Goal: Task Accomplishment & Management: Manage account settings

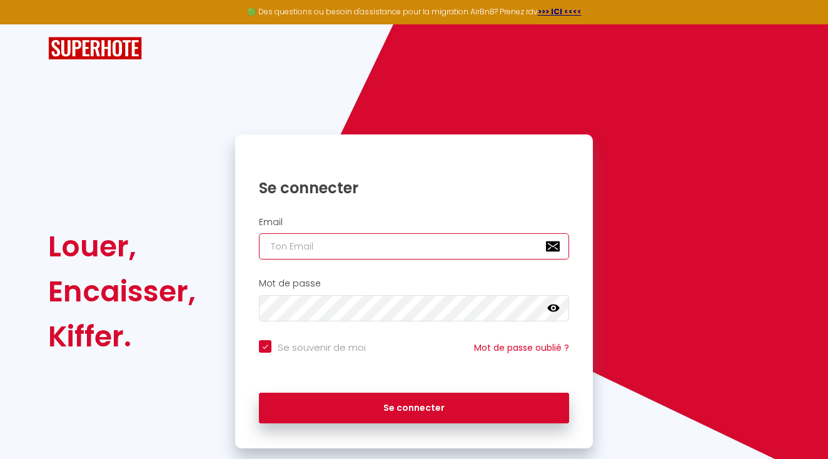
type input "[EMAIL_ADDRESS][DOMAIN_NAME]"
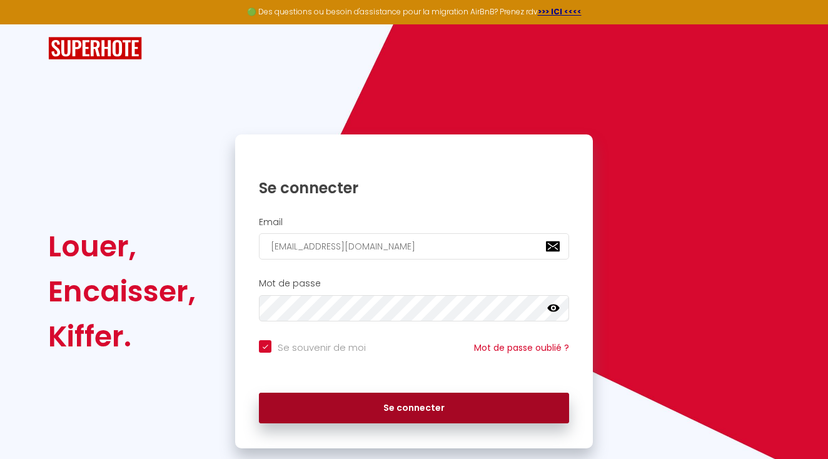
click at [394, 393] on button "Se connecter" at bounding box center [414, 408] width 310 height 31
checkbox input "true"
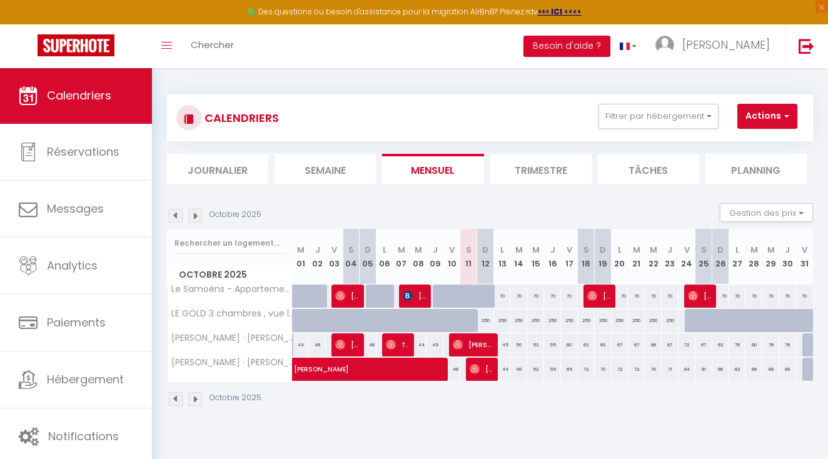
click at [175, 220] on img at bounding box center [176, 216] width 14 height 14
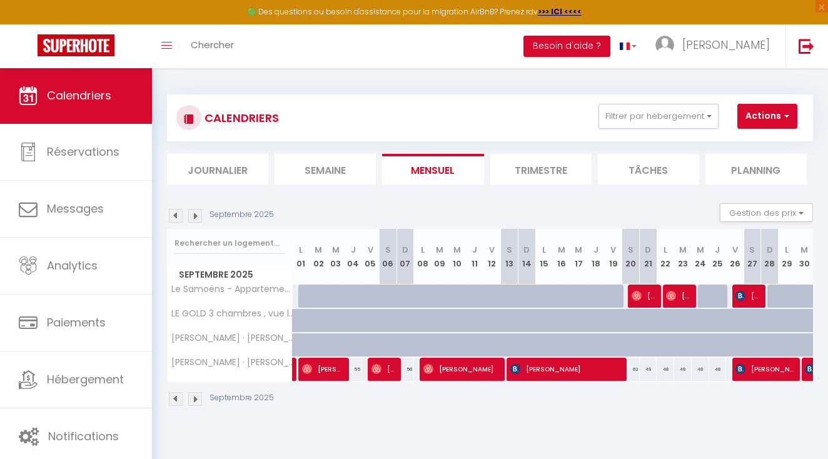
click at [171, 212] on img at bounding box center [176, 216] width 14 height 14
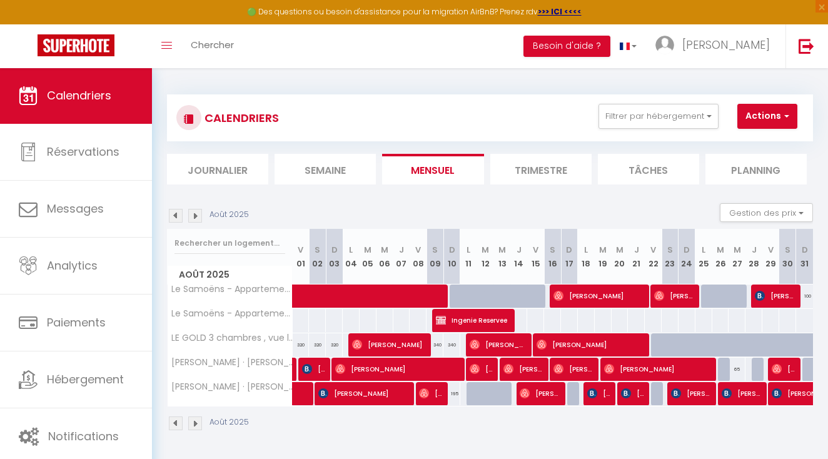
click at [171, 212] on img at bounding box center [176, 216] width 14 height 14
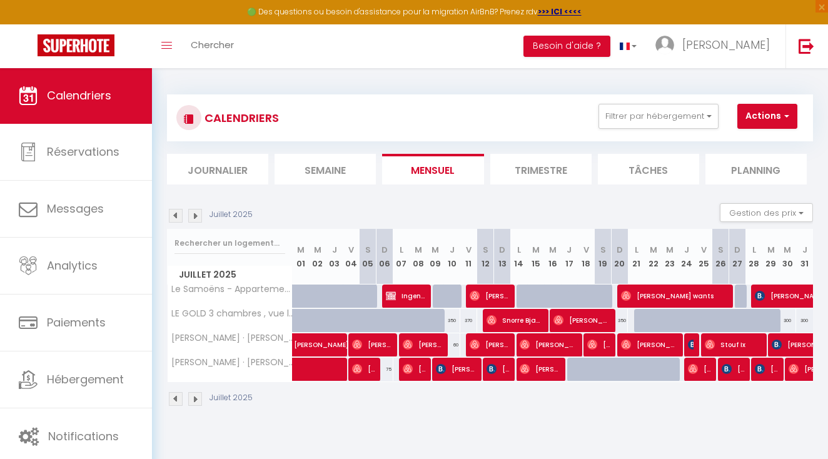
click at [171, 212] on img at bounding box center [176, 216] width 14 height 14
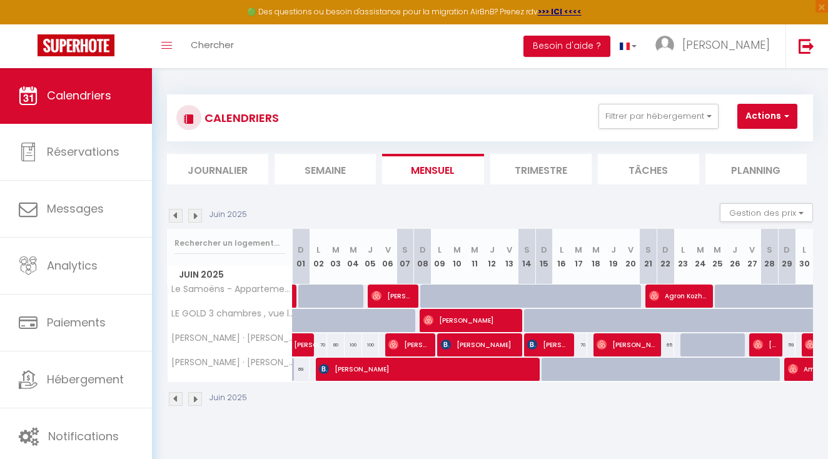
click at [171, 212] on img at bounding box center [176, 216] width 14 height 14
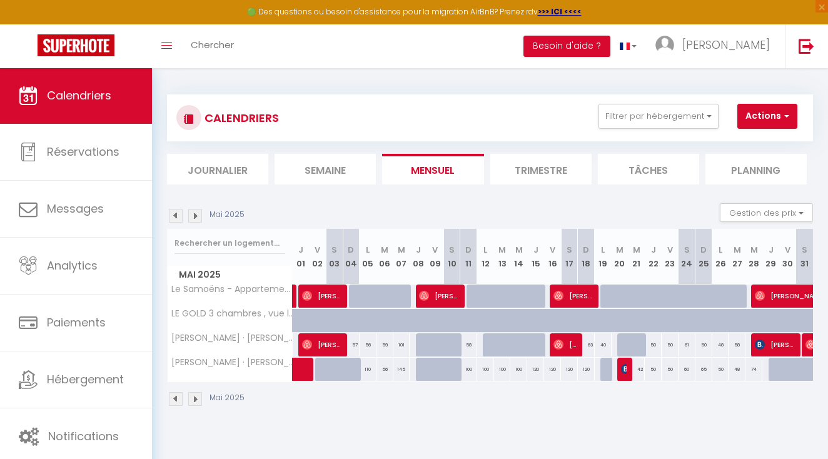
click at [331, 301] on span "[PERSON_NAME]" at bounding box center [321, 296] width 39 height 24
select select "OK"
select select "0"
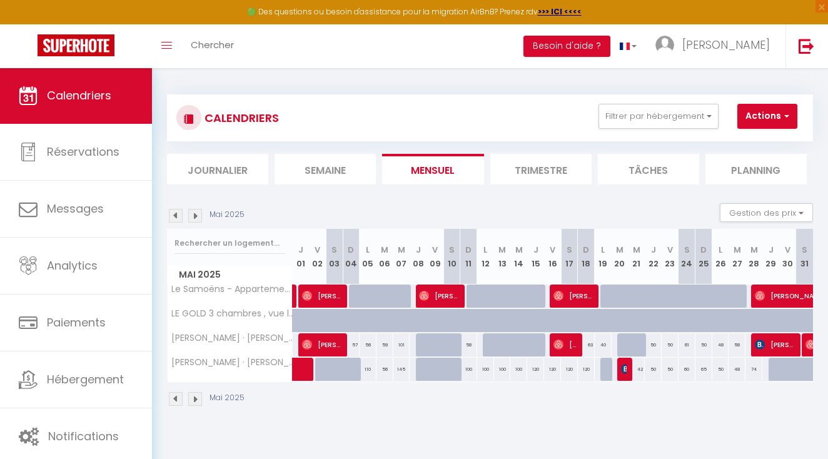
select select "1"
select select
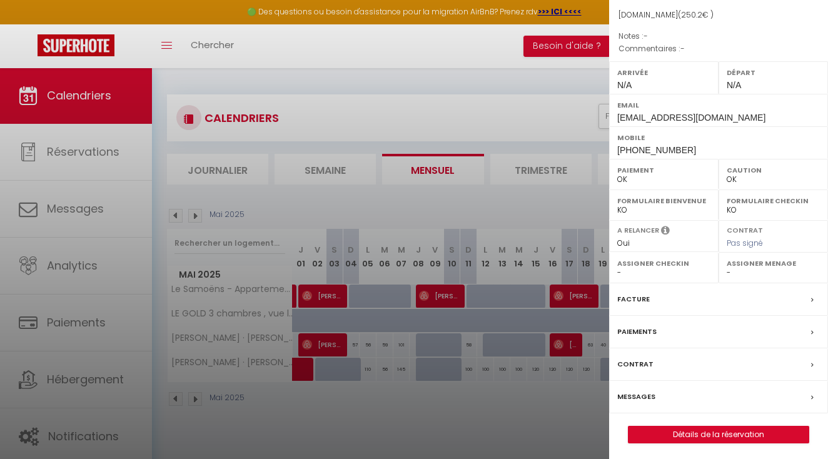
scroll to position [133, 0]
click at [752, 430] on link "Détails de la réservation" at bounding box center [719, 435] width 180 height 16
select select
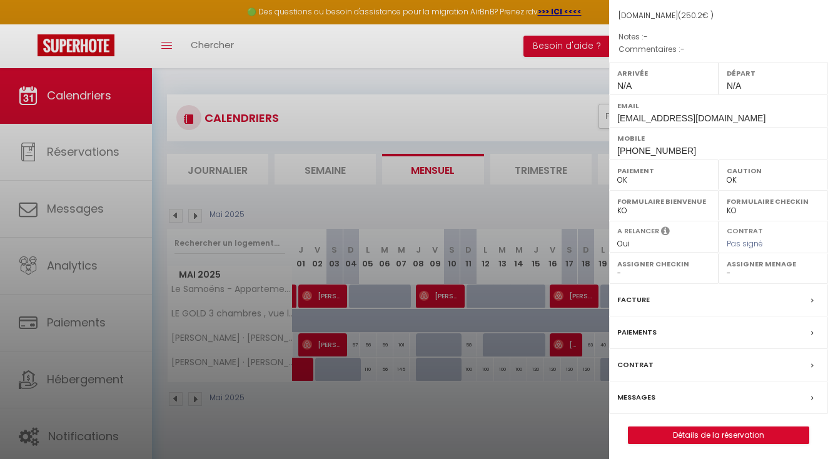
select select
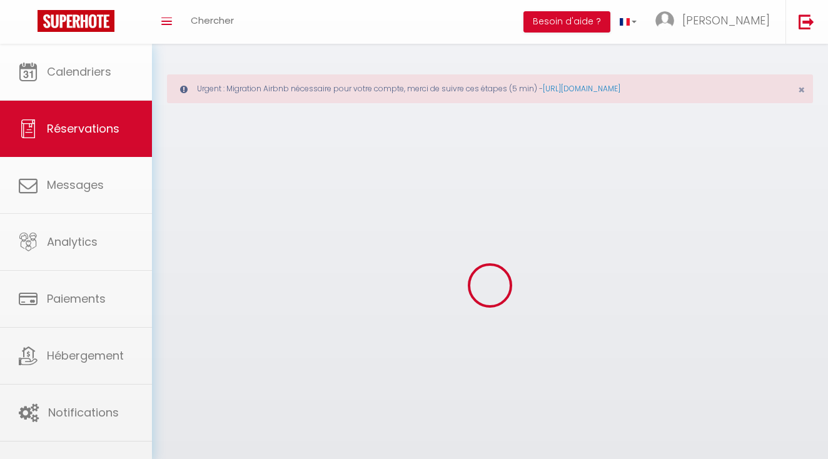
select select
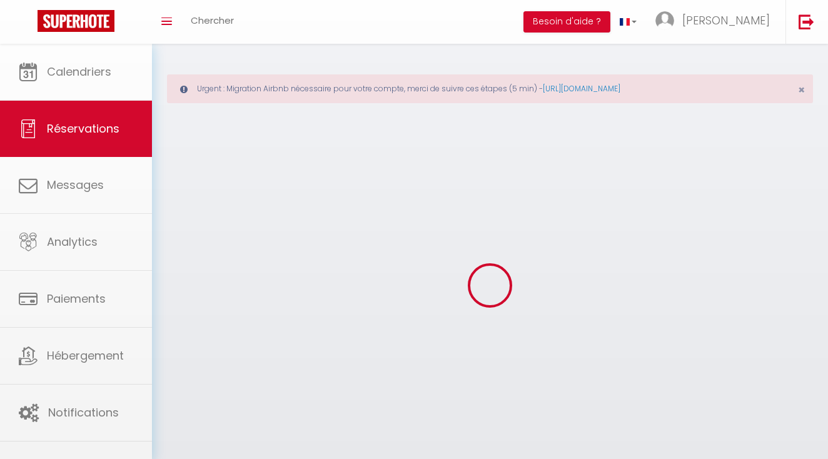
select select
checkbox input "false"
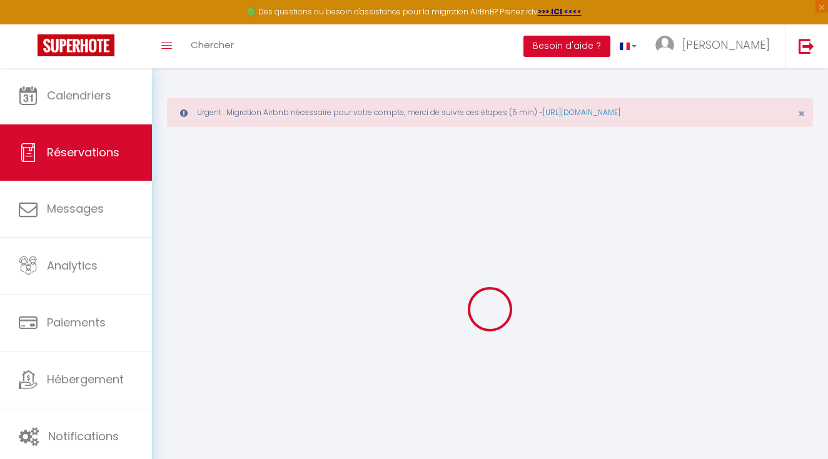
select select
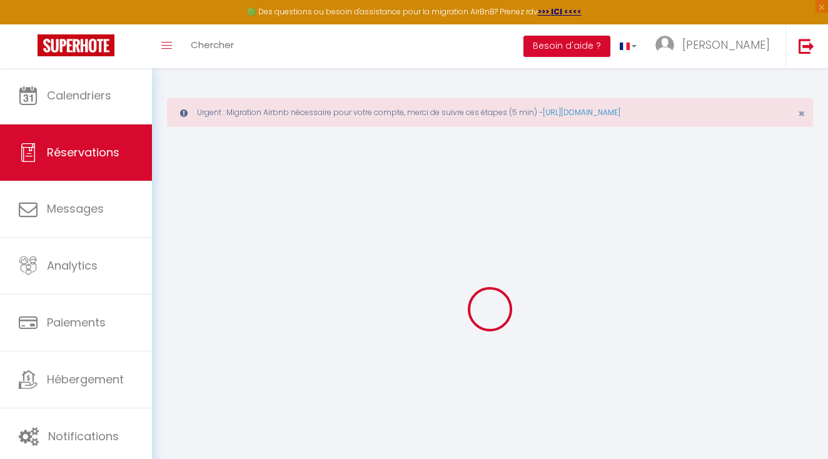
select select
checkbox input "false"
select select
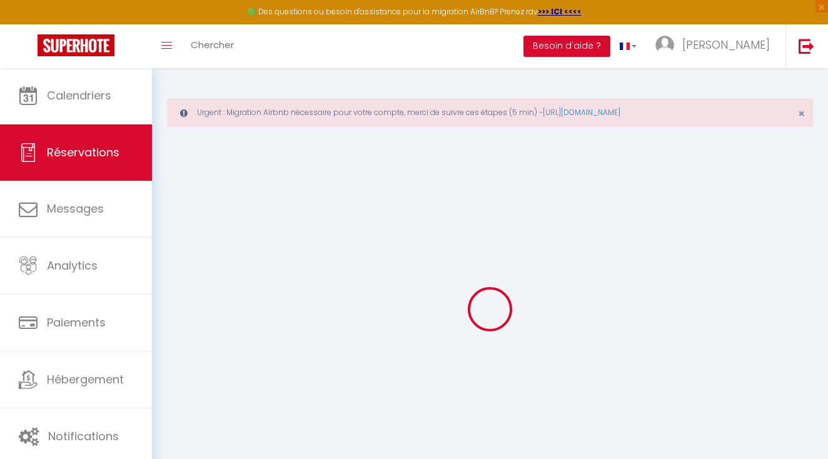
select select
checkbox input "false"
select select
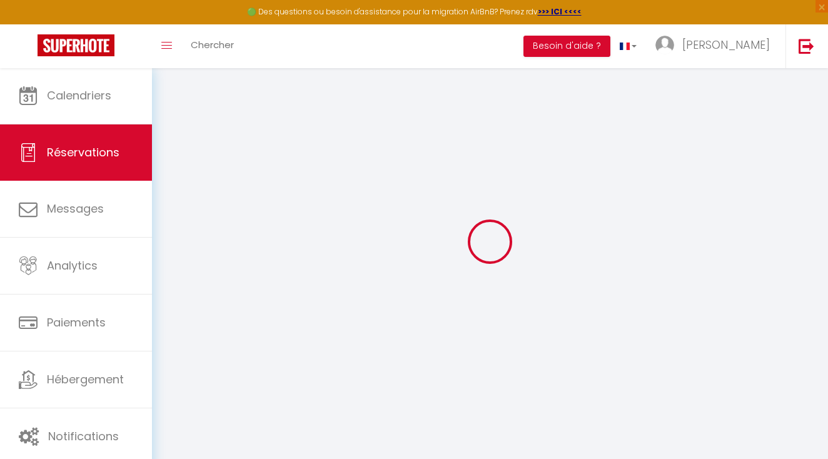
scroll to position [68, 0]
type input "[PERSON_NAME]"
type input "Bottin"
type input "[EMAIL_ADDRESS][DOMAIN_NAME]"
type input "[PHONE_NUMBER]"
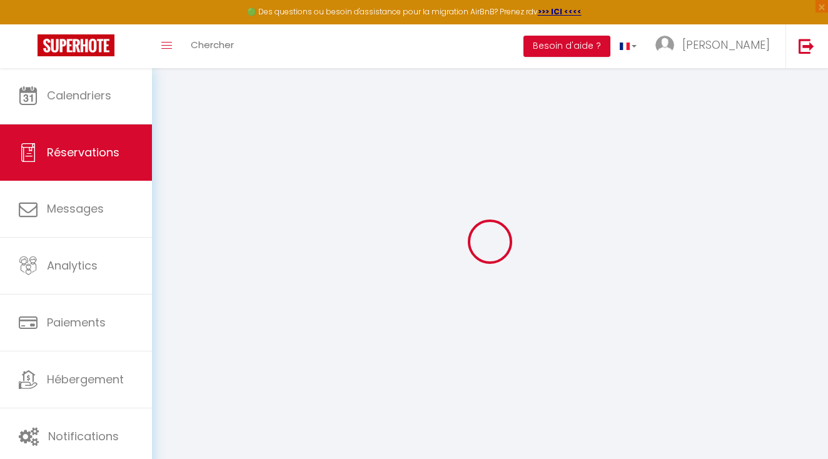
select select "FR"
type input "8.64"
select select "64514"
select select "1"
select select
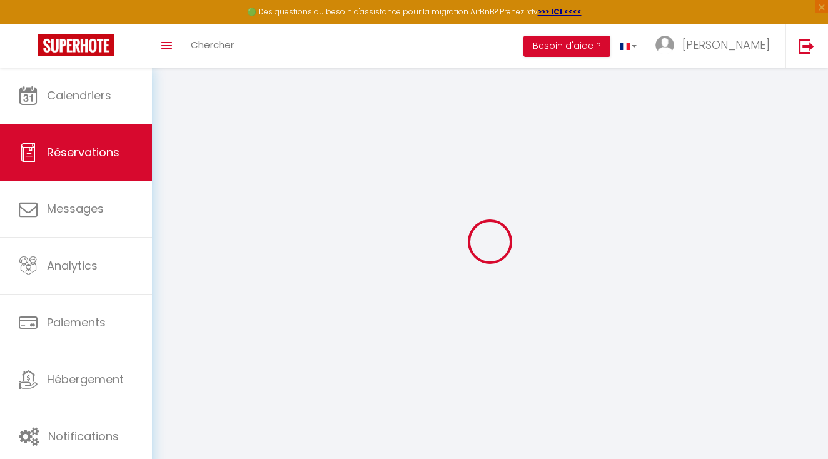
select select
type input "2"
type input "1"
select select "12"
select select
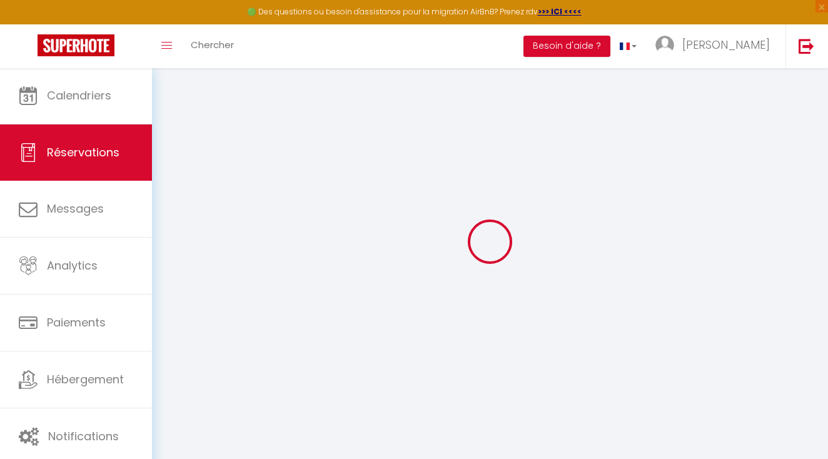
type input "240"
checkbox input "false"
type input "0"
select select "1"
type input "0"
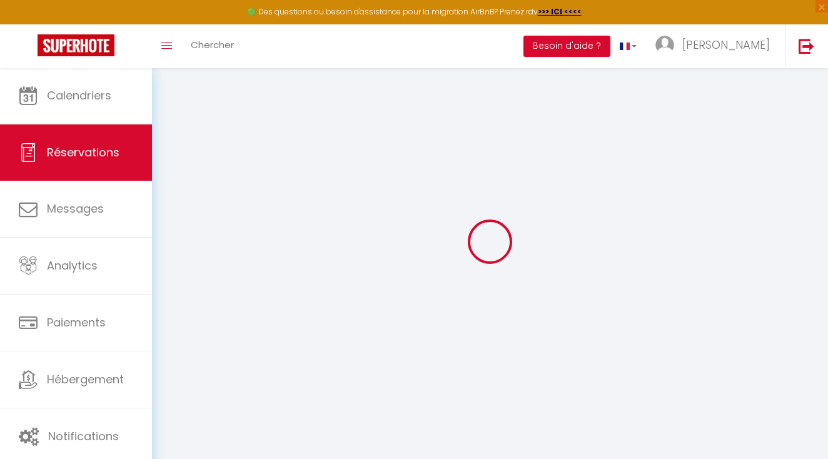
type input "0"
select select
select select "15"
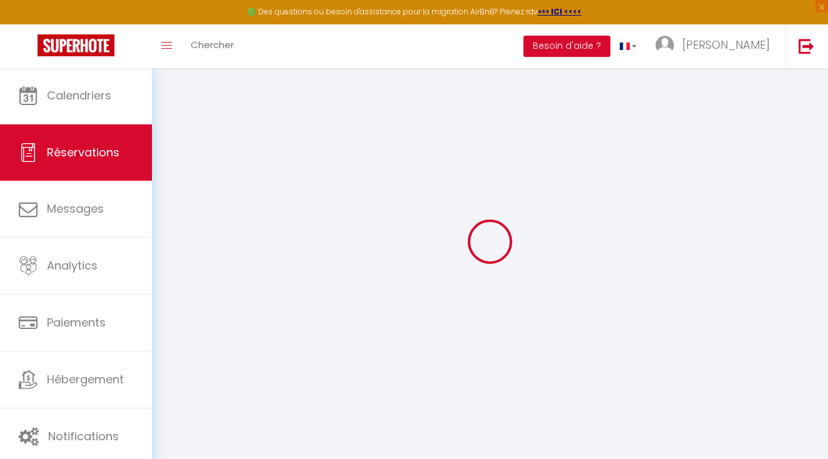
checkbox input "false"
select select
checkbox input "false"
select select
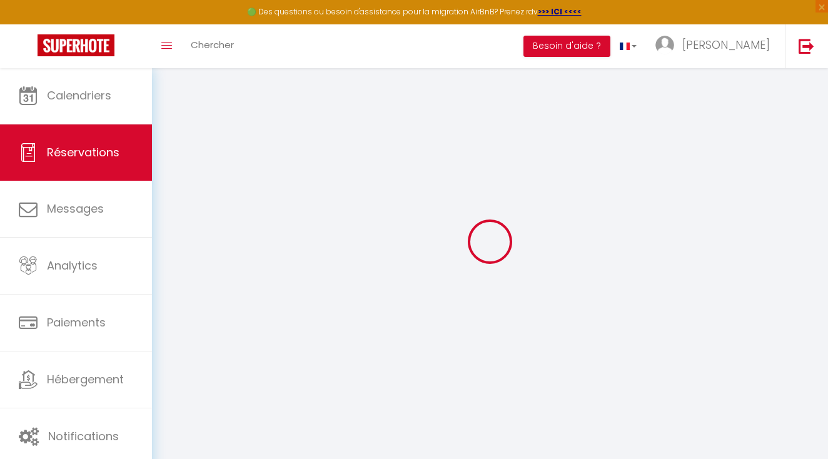
select select
checkbox input "false"
select select
checkbox input "false"
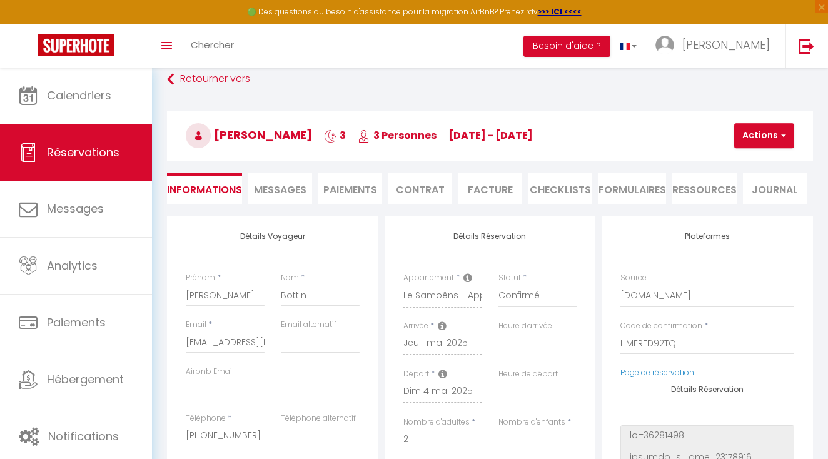
type input "10.2"
select select
checkbox input "false"
select select
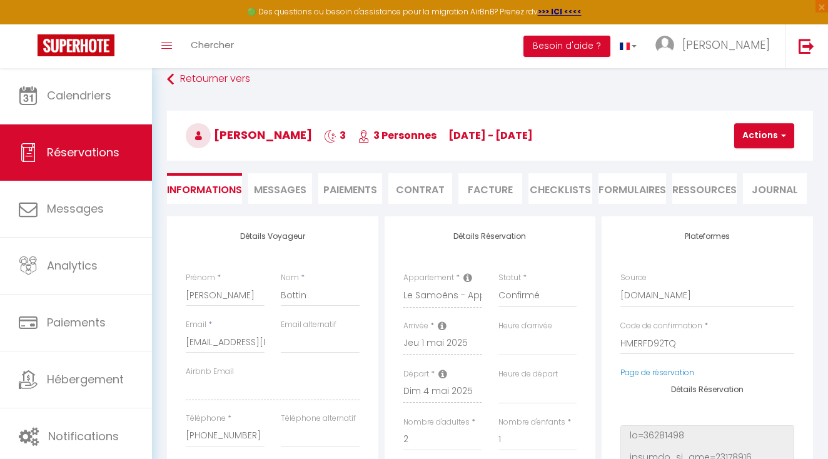
select select
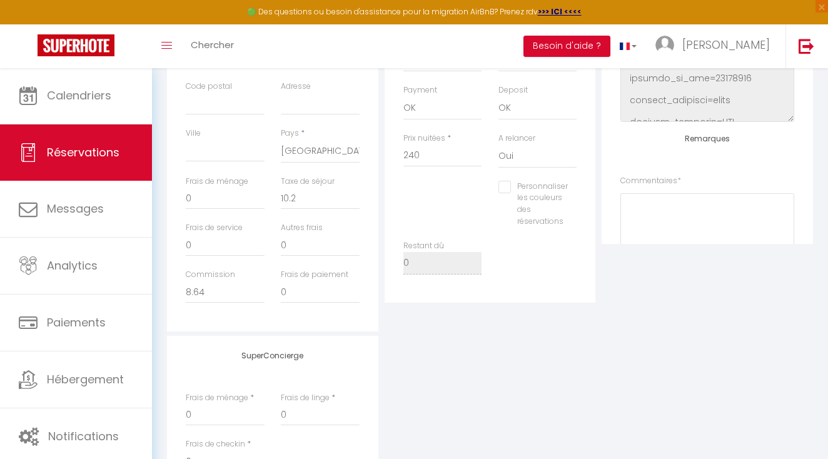
scroll to position [448, 0]
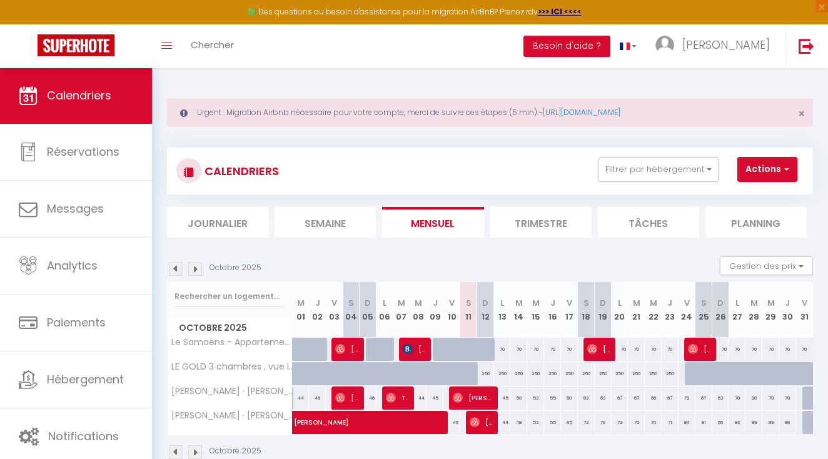
click at [480, 80] on div "Urgent : Migration Airbnb nécessaire pour votre compte, merci de suivre ces éta…" at bounding box center [490, 278] width 676 height 420
click at [166, 269] on div "Urgent : Migration Airbnb nécessaire pour votre compte, merci de suivre ces éta…" at bounding box center [490, 278] width 676 height 420
click at [173, 266] on img at bounding box center [176, 269] width 14 height 14
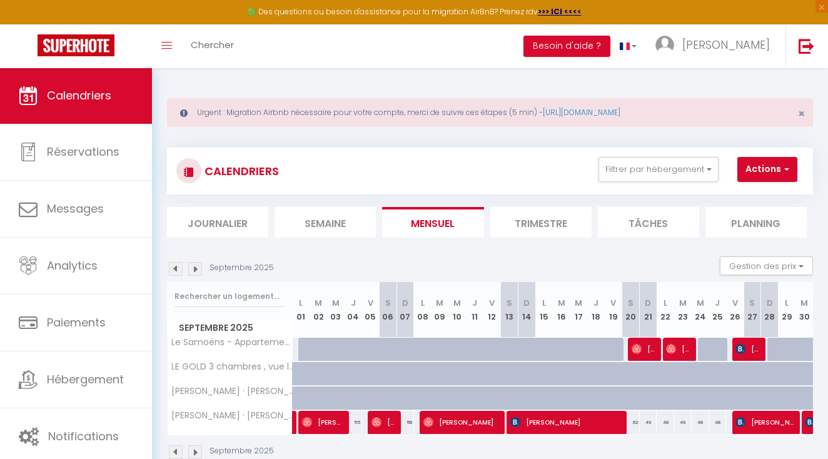
click at [173, 266] on img at bounding box center [176, 269] width 14 height 14
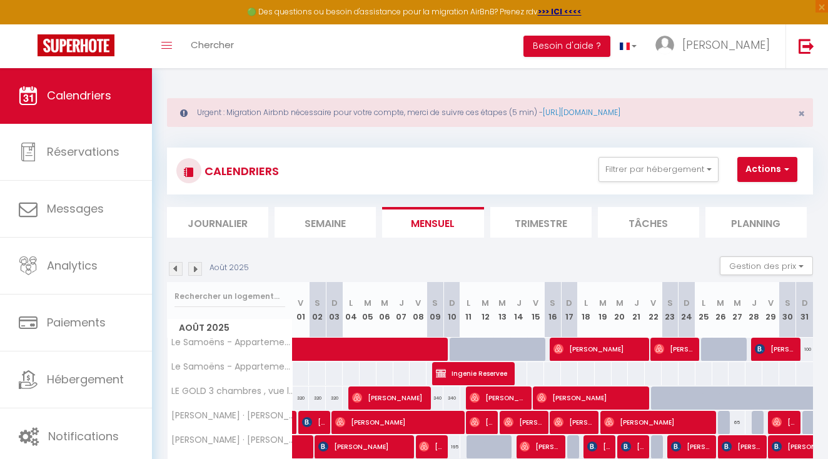
click at [173, 266] on img at bounding box center [176, 269] width 14 height 14
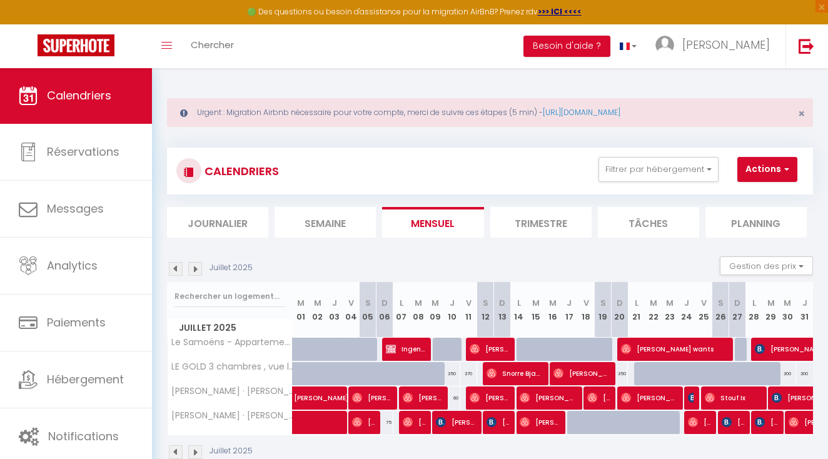
click at [173, 266] on img at bounding box center [176, 269] width 14 height 14
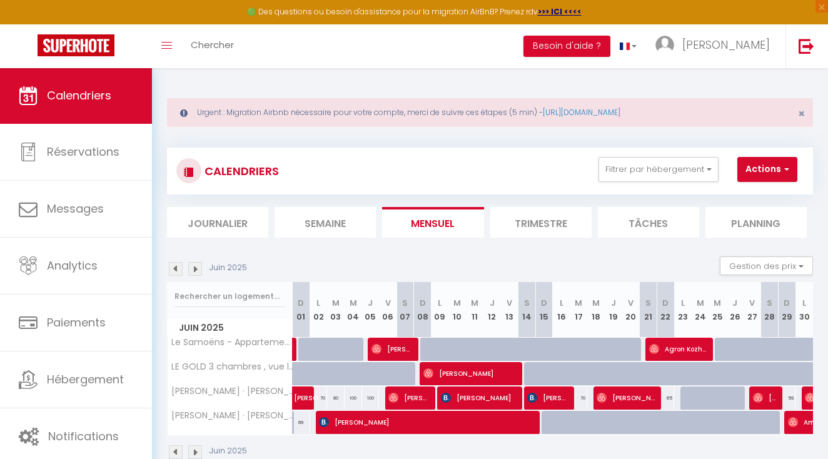
click at [173, 266] on img at bounding box center [176, 269] width 14 height 14
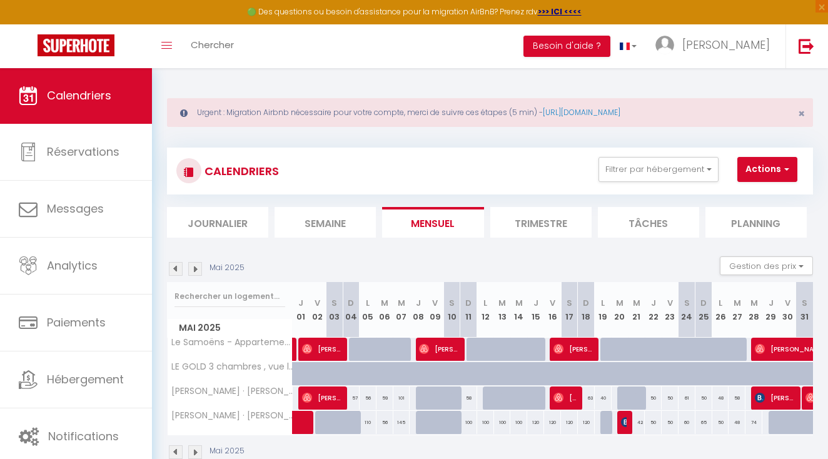
click at [428, 346] on img at bounding box center [424, 349] width 10 height 10
select select "OK"
select select "0"
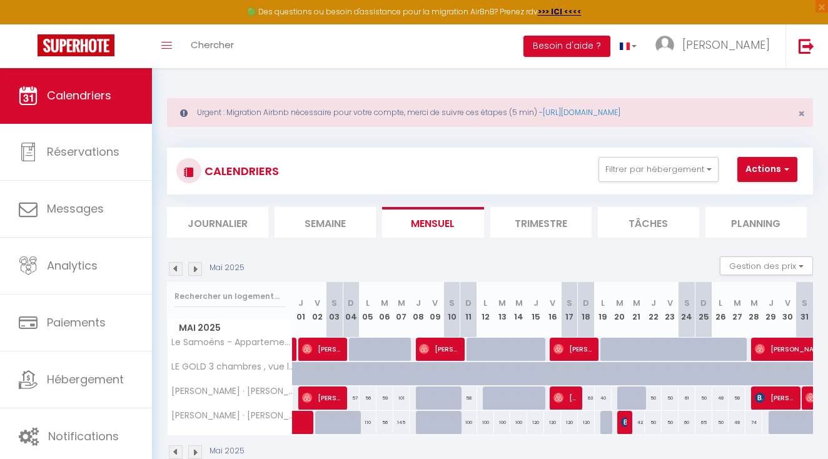
select select "1"
select select
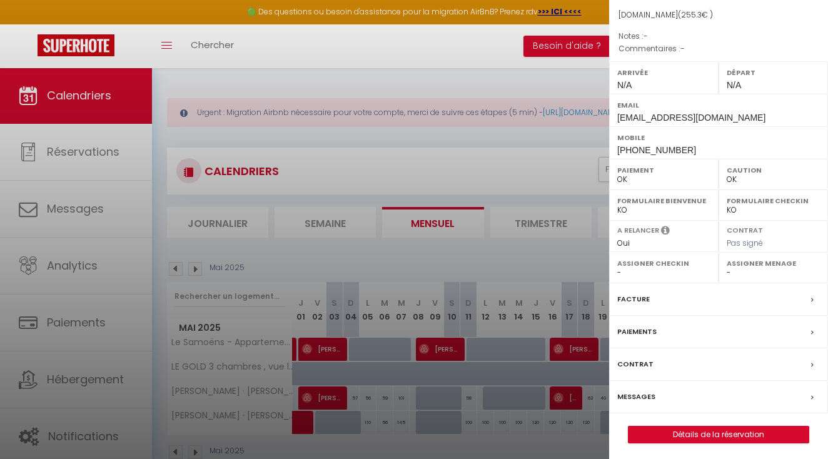
scroll to position [133, 0]
click at [703, 430] on link "Détails de la réservation" at bounding box center [719, 435] width 180 height 16
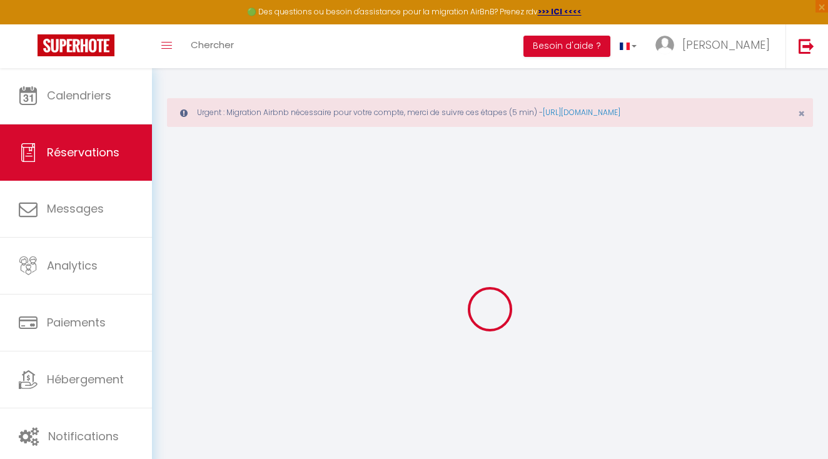
type input "[PERSON_NAME]"
type input "Pinilla"
type input "[EMAIL_ADDRESS][DOMAIN_NAME]"
type input "[PHONE_NUMBER]"
select select
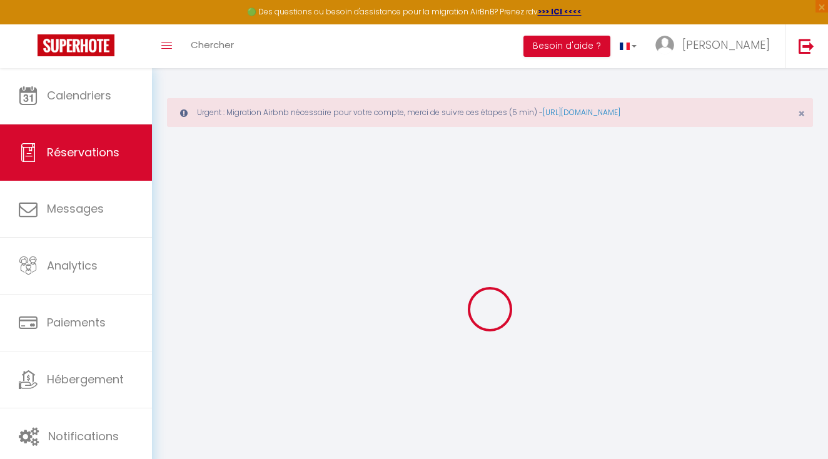
type input "8.64"
select select "64514"
select select "1"
select select
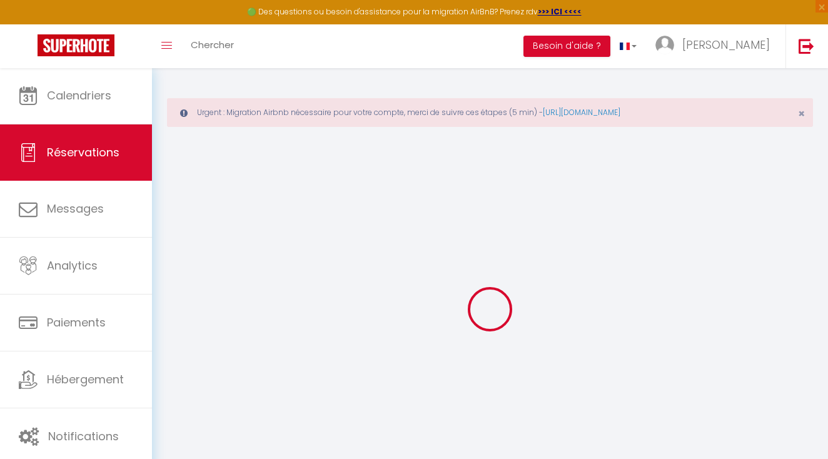
type input "3"
type input "1"
select select "12"
select select
type input "240"
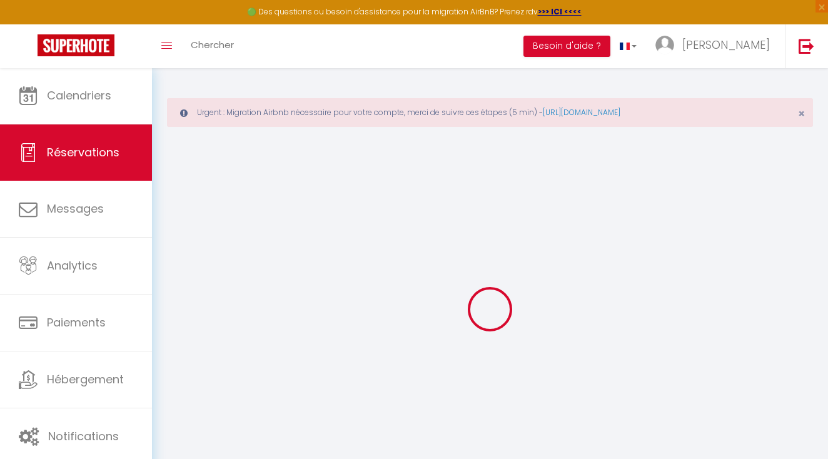
checkbox input "false"
type input "0"
select select "1"
type input "0"
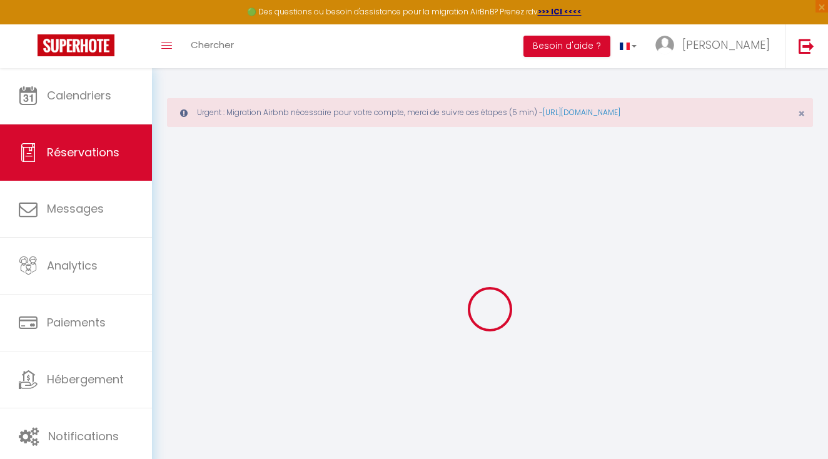
type input "0"
select select
select select "15"
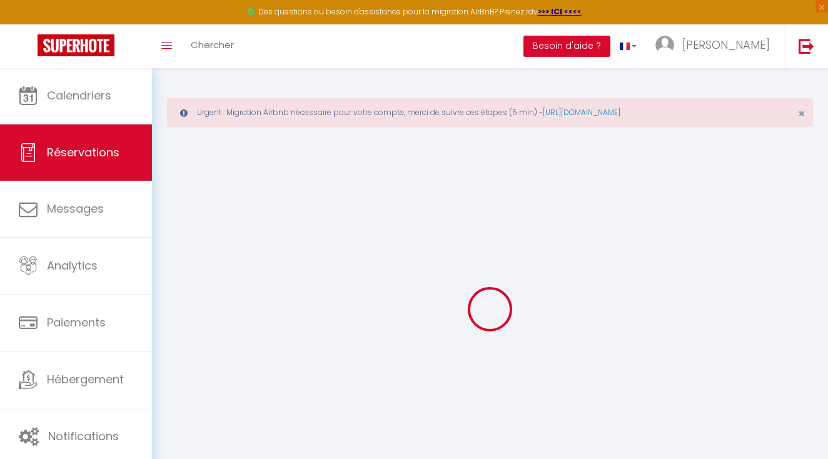
checkbox input "false"
select select
checkbox input "false"
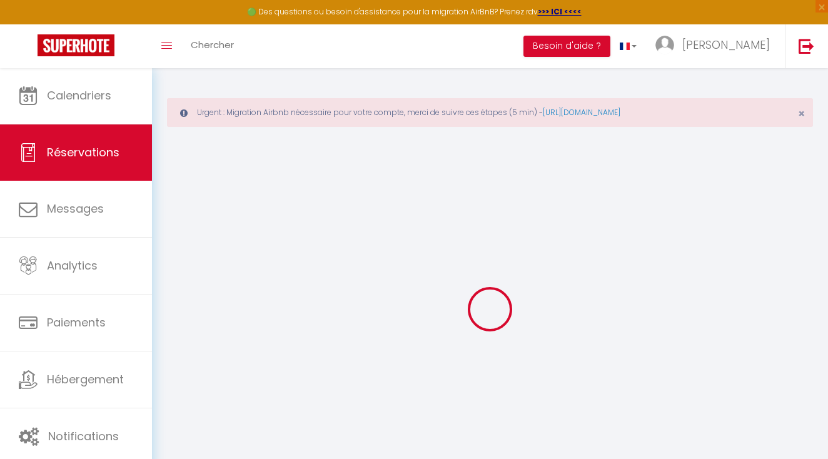
select select
checkbox input "false"
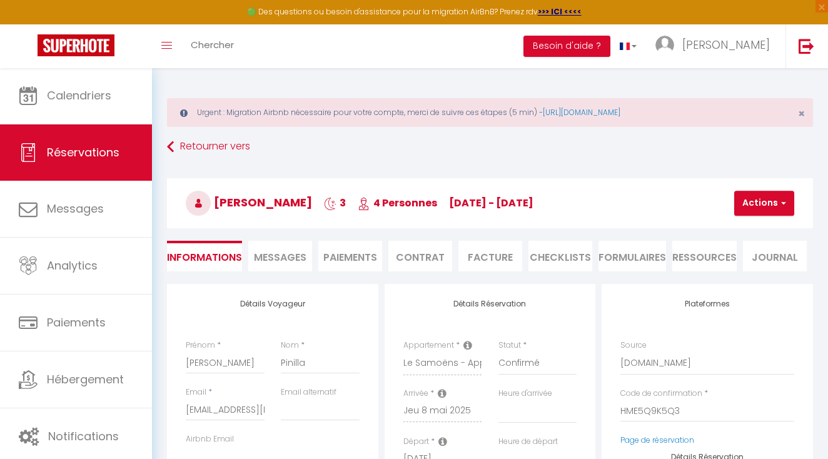
select select
checkbox input "false"
select select
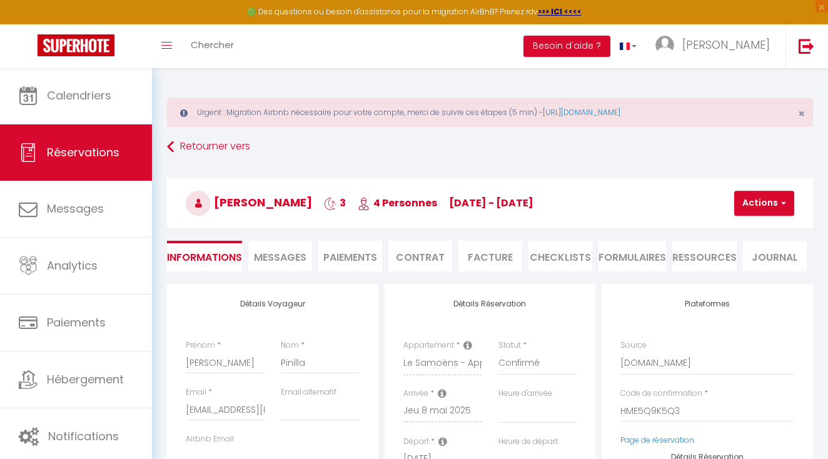
type input "15.3"
select select
checkbox input "false"
select select
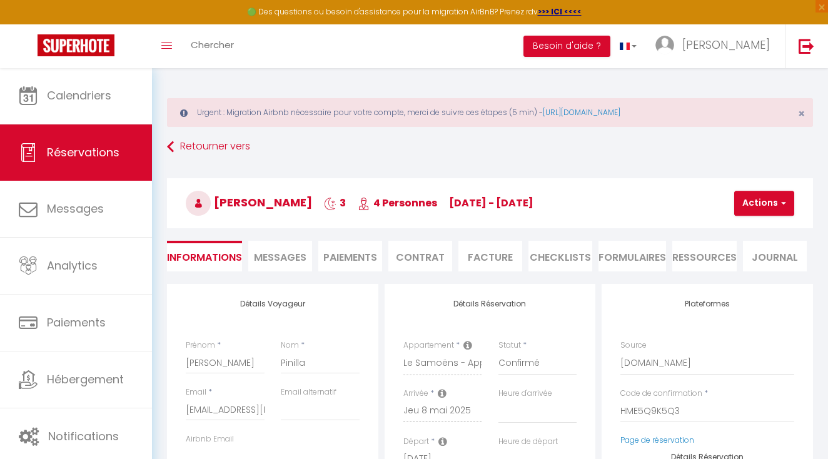
checkbox input "false"
select select
click at [241, 144] on link "Retourner vers" at bounding box center [490, 147] width 646 height 23
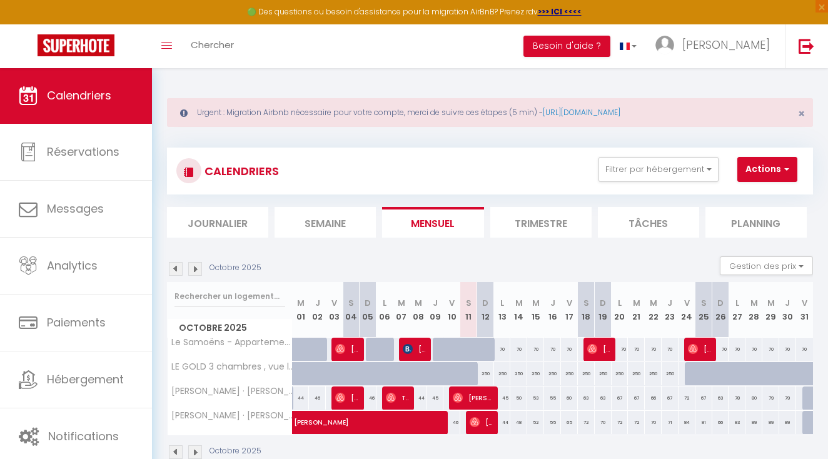
click at [183, 265] on div "Octobre 2025" at bounding box center [216, 269] width 98 height 14
click at [180, 265] on img at bounding box center [176, 269] width 14 height 14
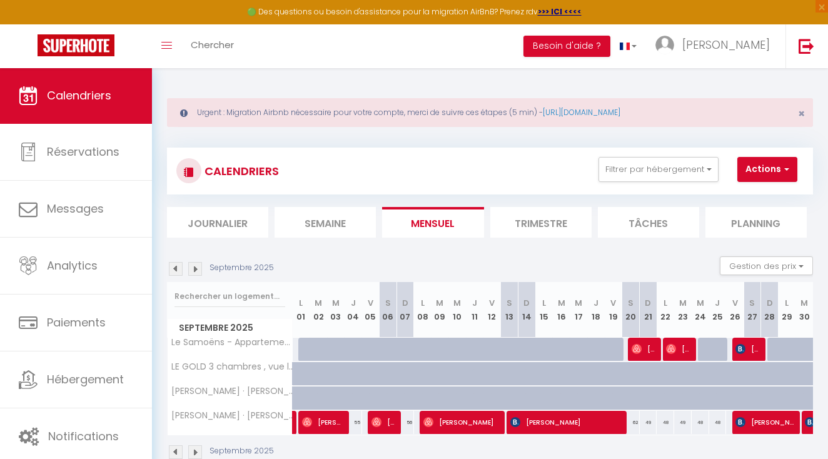
click at [180, 265] on img at bounding box center [176, 269] width 14 height 14
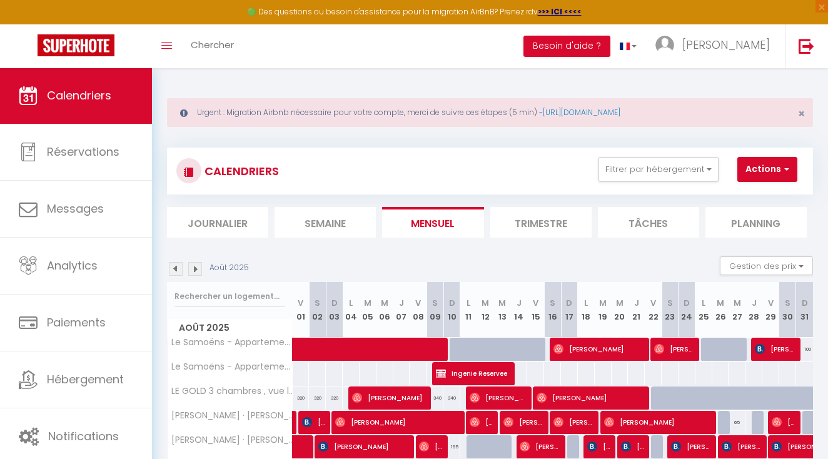
click at [180, 265] on img at bounding box center [176, 269] width 14 height 14
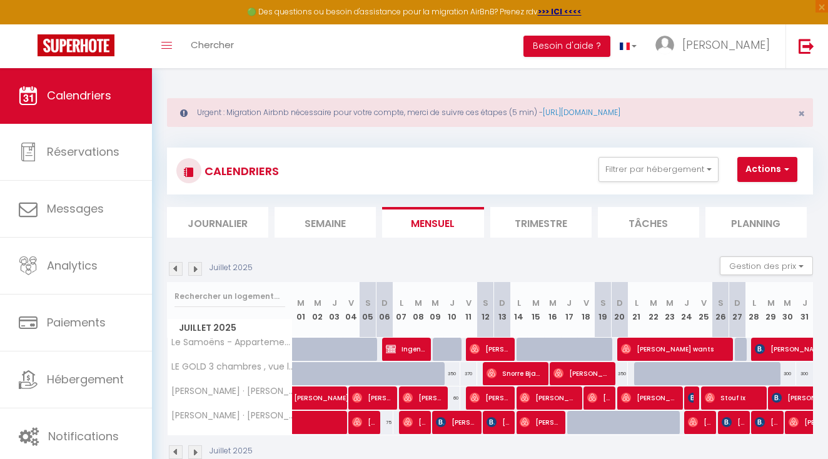
click at [180, 265] on img at bounding box center [176, 269] width 14 height 14
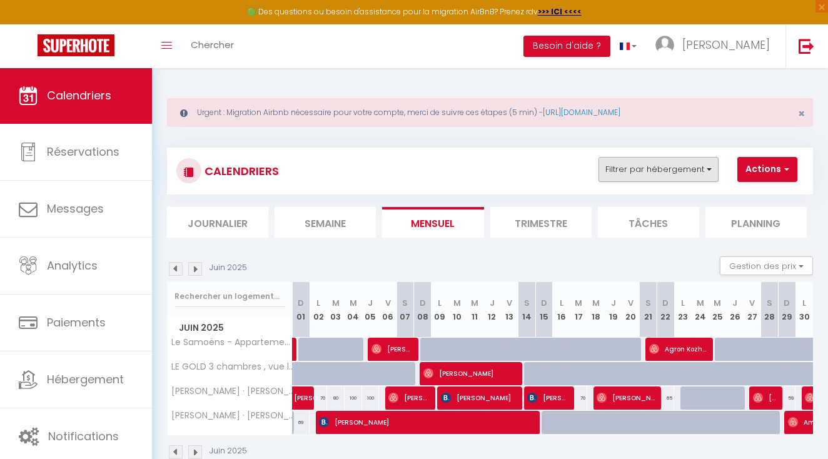
click at [686, 159] on button "Filtrer par hébergement" at bounding box center [659, 169] width 120 height 25
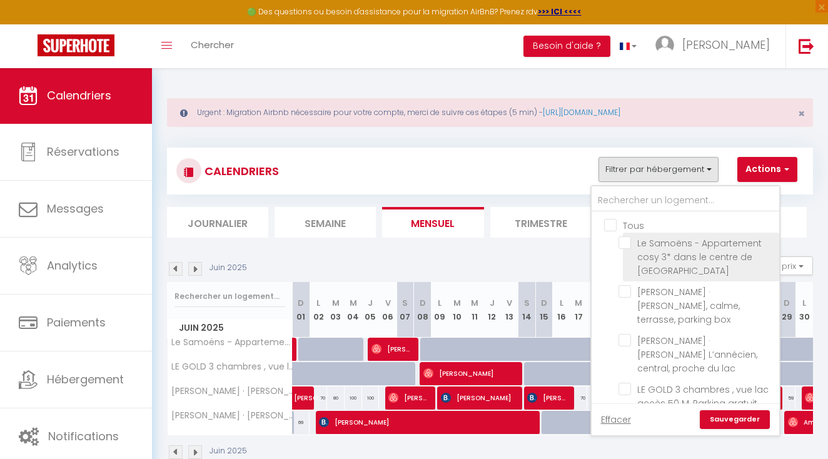
click at [628, 236] on input "Le Samoëns - Appartement cosy 3* dans le centre de [GEOGRAPHIC_DATA]" at bounding box center [697, 242] width 156 height 13
checkbox input "true"
checkbox input "false"
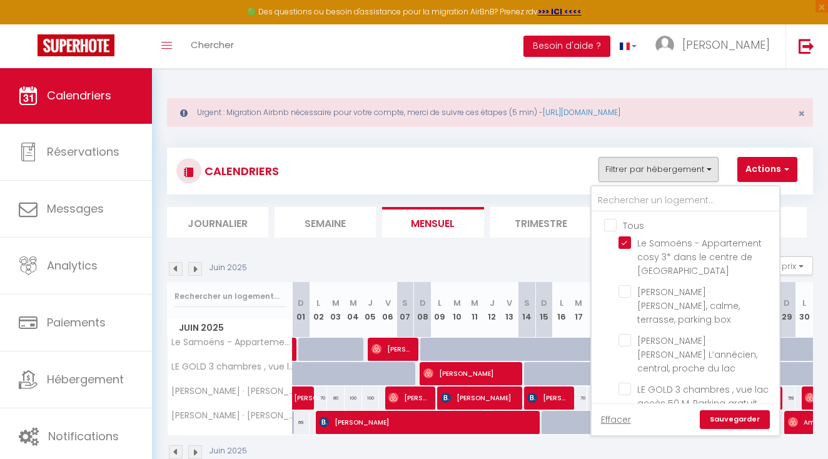
click at [726, 412] on link "Sauvegarder" at bounding box center [735, 419] width 70 height 19
select select
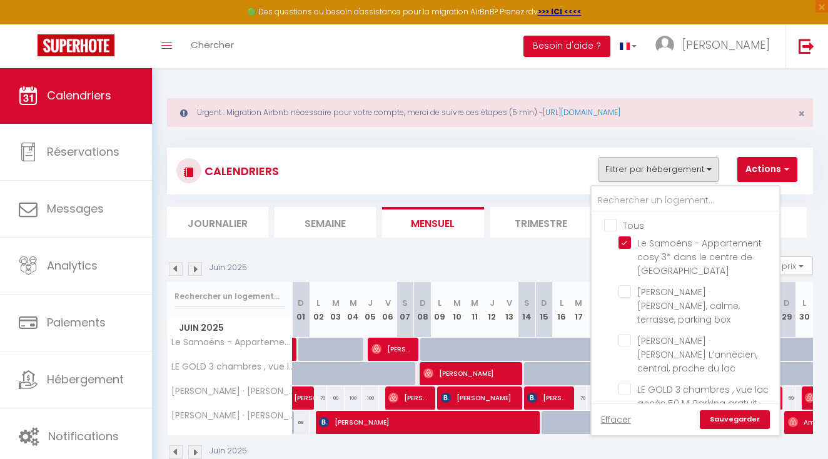
select select
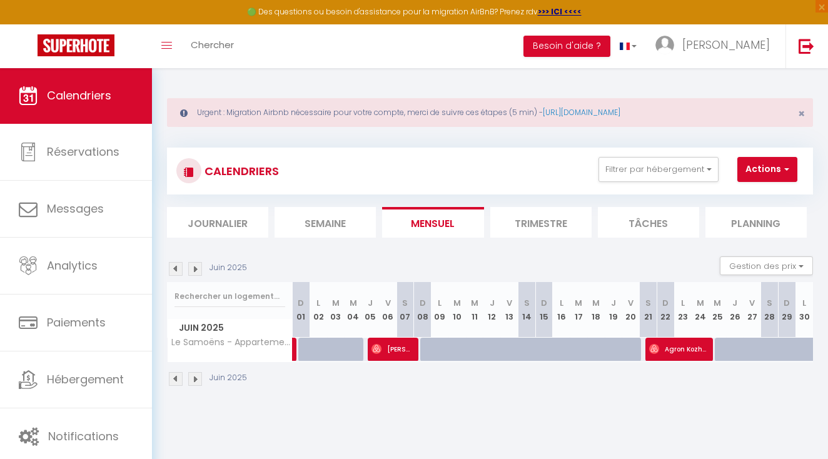
click at [385, 345] on span "[PERSON_NAME]" at bounding box center [392, 349] width 41 height 24
select select "OK"
select select "0"
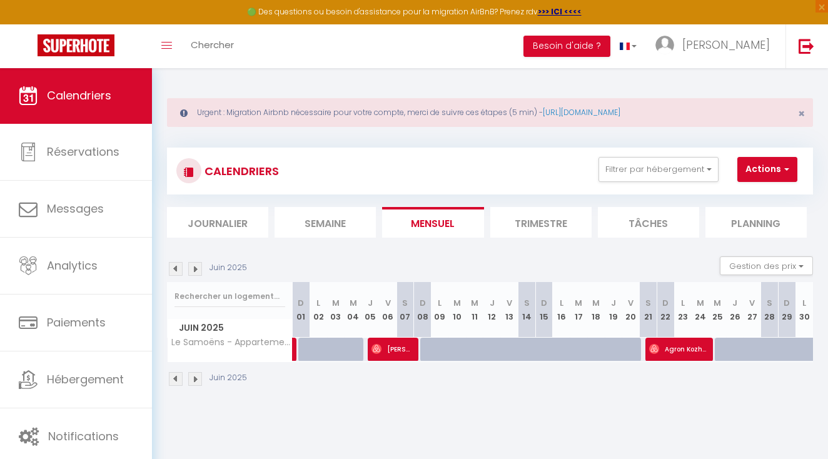
select select "1"
select select
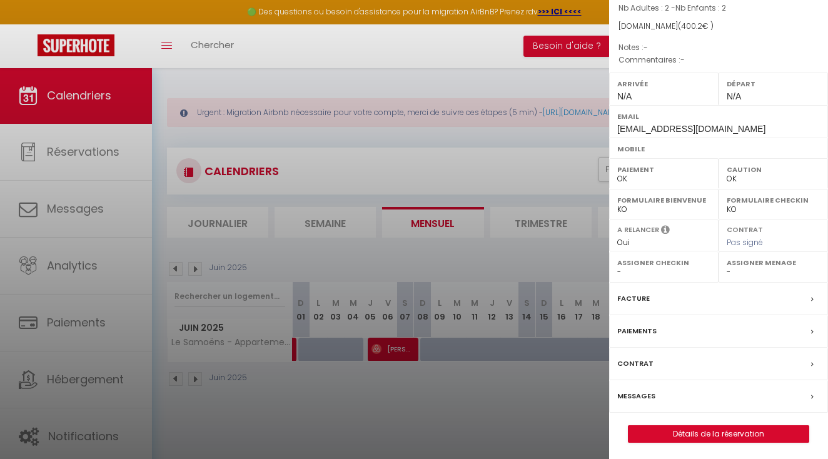
scroll to position [121, 0]
click at [720, 301] on div "Facture" at bounding box center [718, 299] width 219 height 33
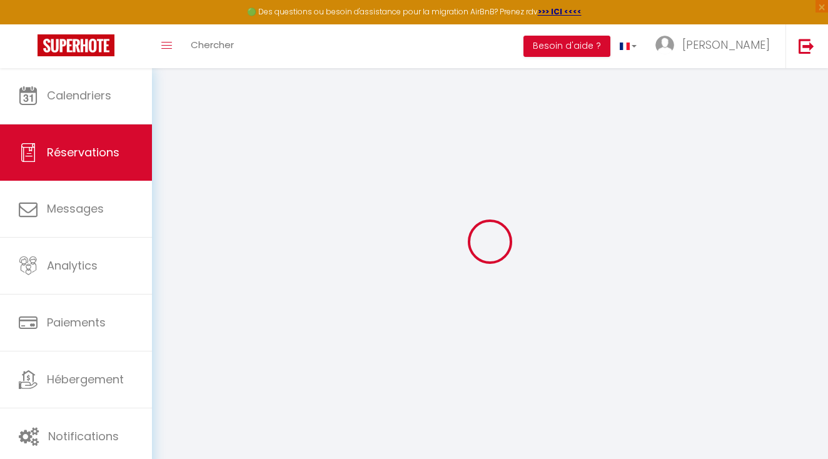
scroll to position [68, 0]
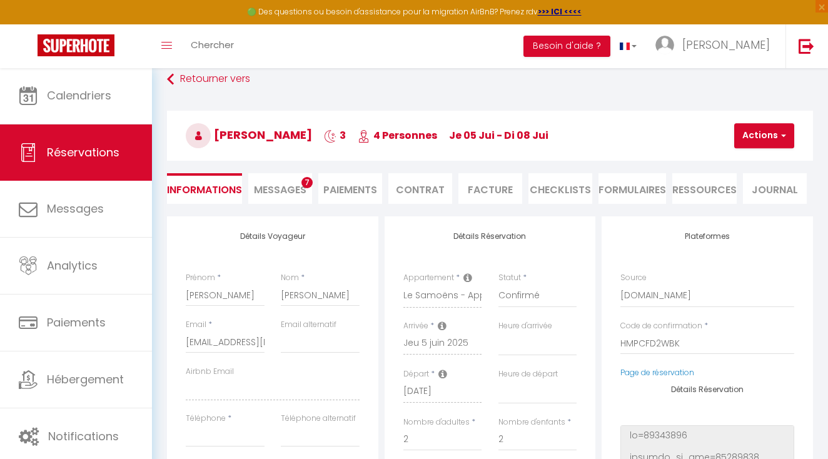
select select
checkbox input "false"
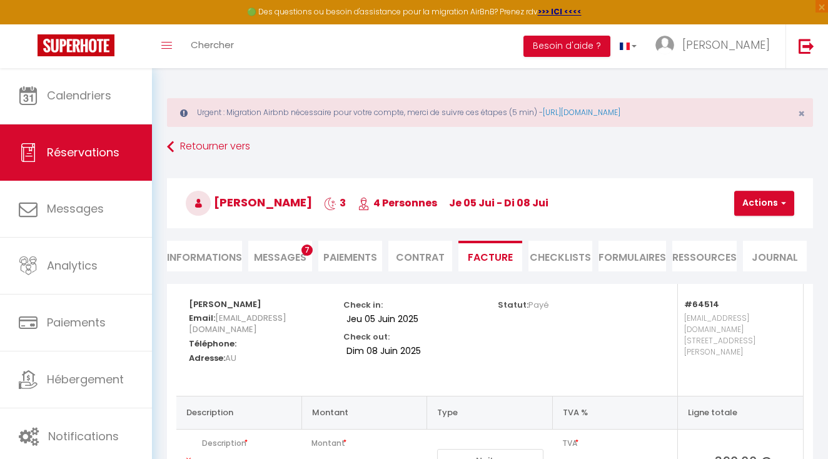
scroll to position [0, 0]
click at [215, 256] on li "Informations" at bounding box center [204, 256] width 75 height 31
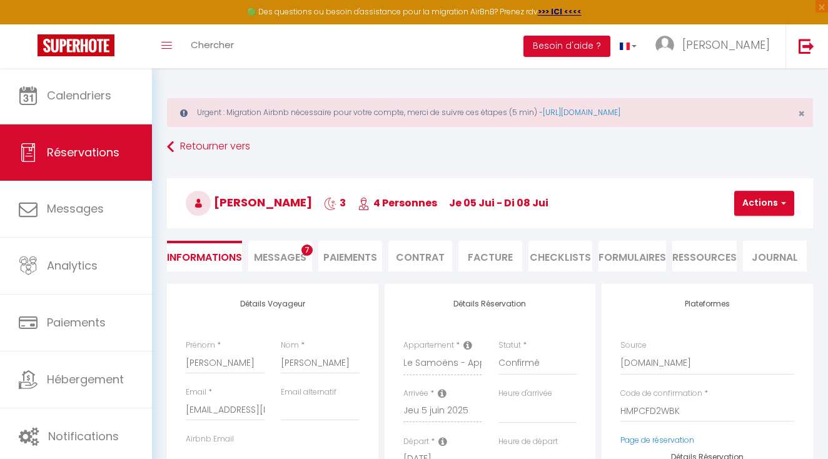
select select
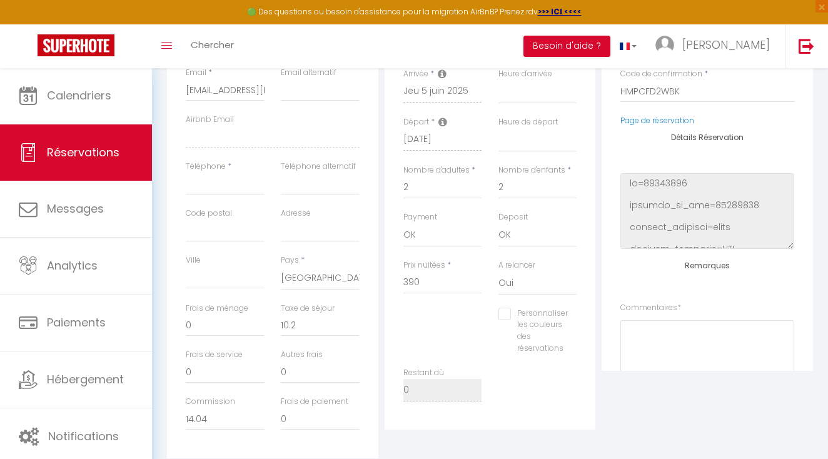
scroll to position [367, 0]
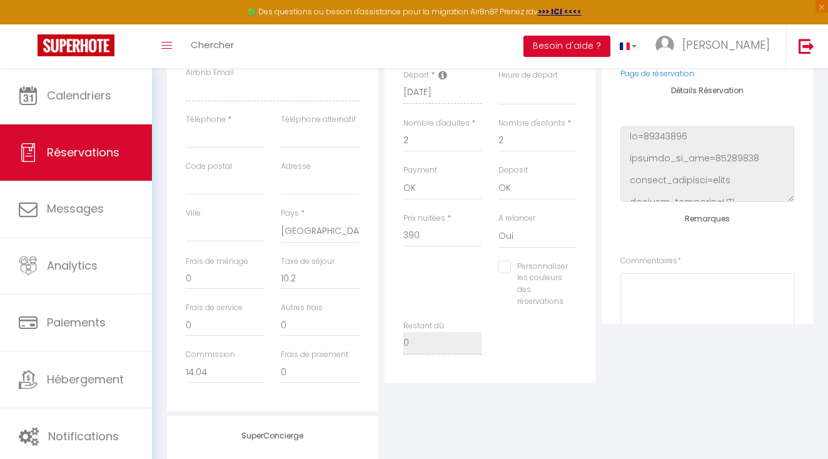
click at [293, 0] on div "🟢 Des questions ou besoin d'assistance pour la migration AirBnB? Prenez rdv >>>…" at bounding box center [414, 12] width 828 height 24
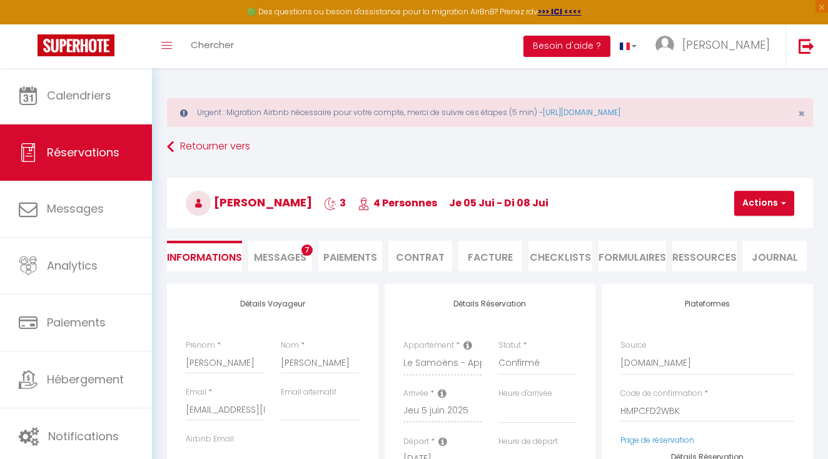
scroll to position [0, 0]
click at [197, 152] on link "Retourner vers" at bounding box center [490, 147] width 646 height 23
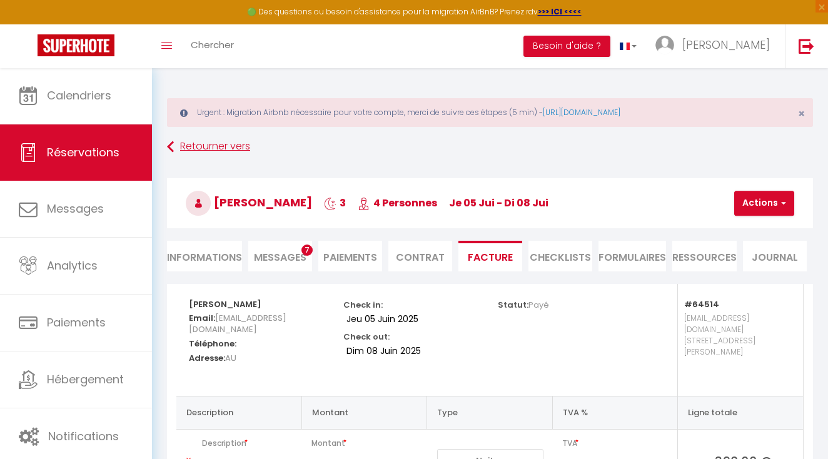
click at [203, 149] on link "Retourner vers" at bounding box center [490, 147] width 646 height 23
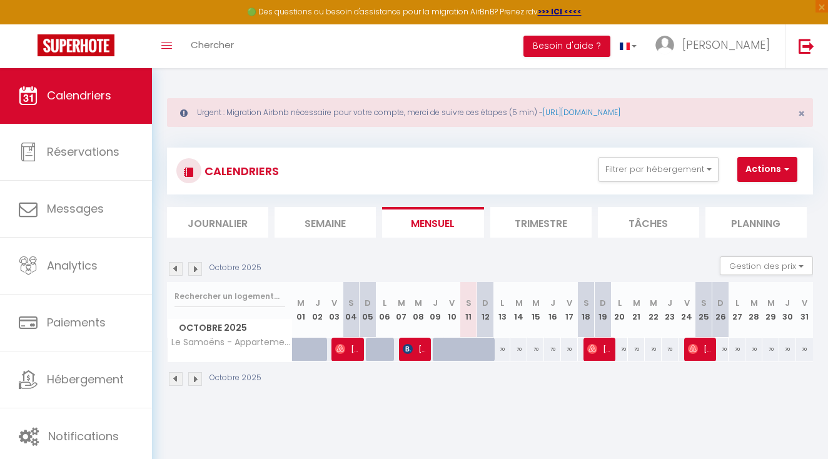
click at [171, 263] on img at bounding box center [176, 269] width 14 height 14
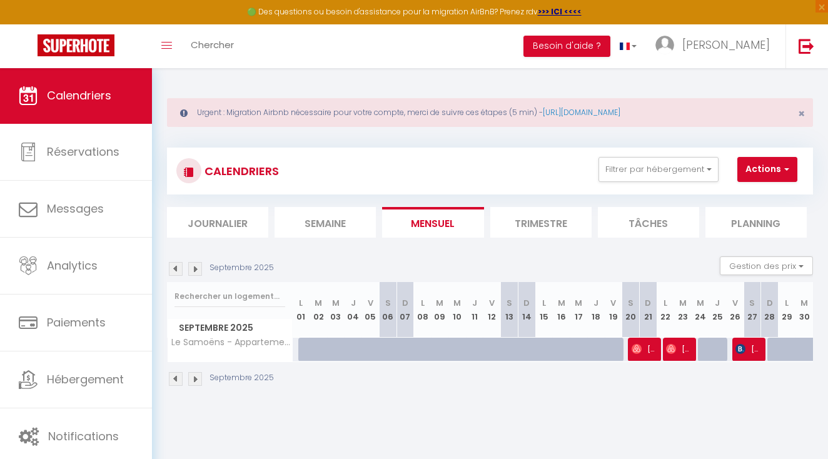
click at [171, 263] on img at bounding box center [176, 269] width 14 height 14
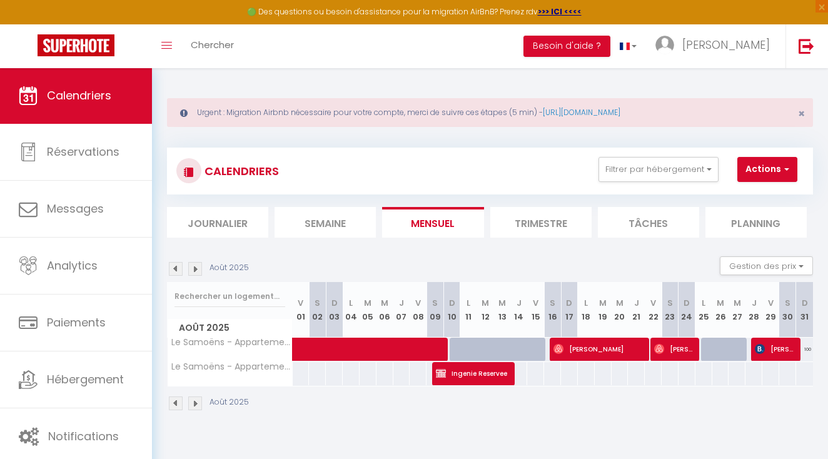
click at [171, 263] on img at bounding box center [176, 269] width 14 height 14
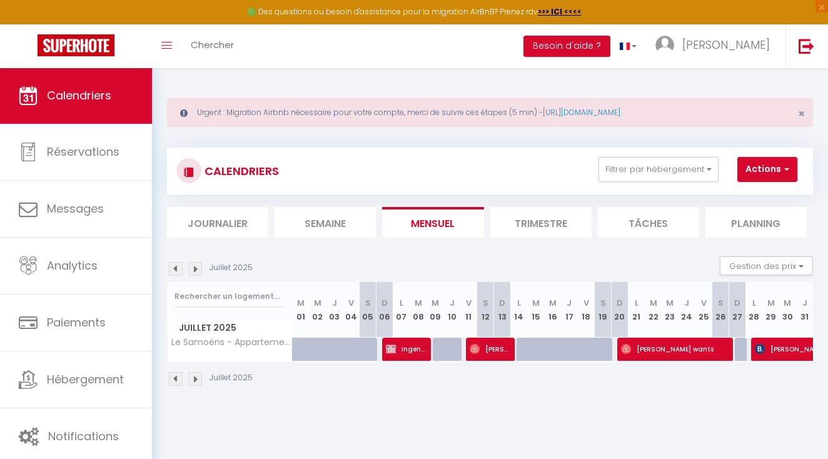
click at [171, 263] on img at bounding box center [176, 269] width 14 height 14
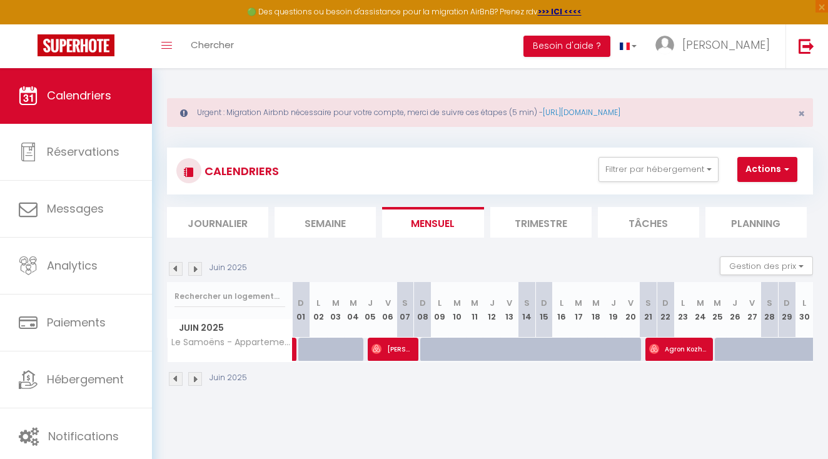
click at [671, 351] on span "Agron Kozhani" at bounding box center [678, 349] width 58 height 24
select select "OK"
select select "0"
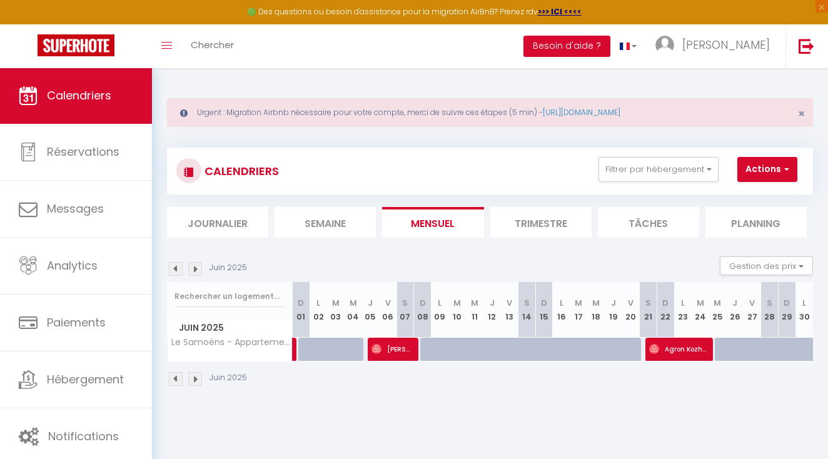
select select "1"
select select
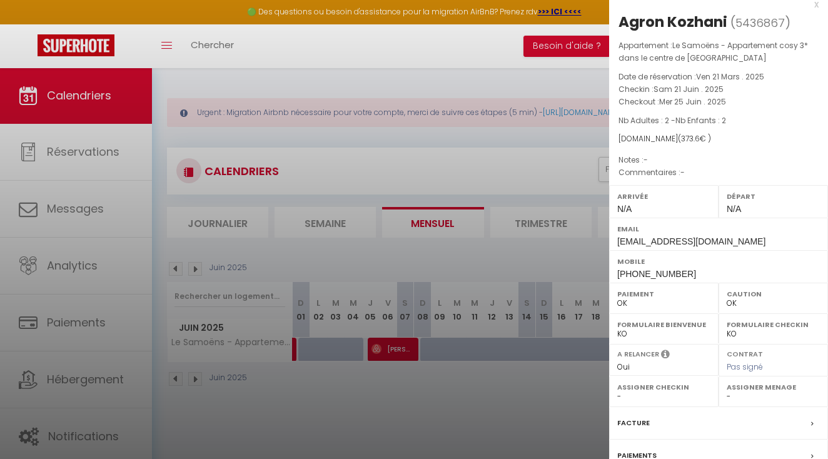
scroll to position [12, 0]
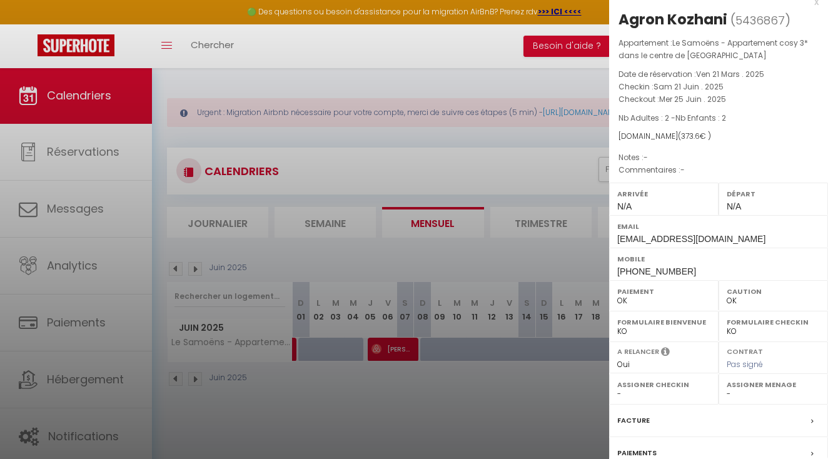
click at [529, 76] on div at bounding box center [414, 229] width 828 height 459
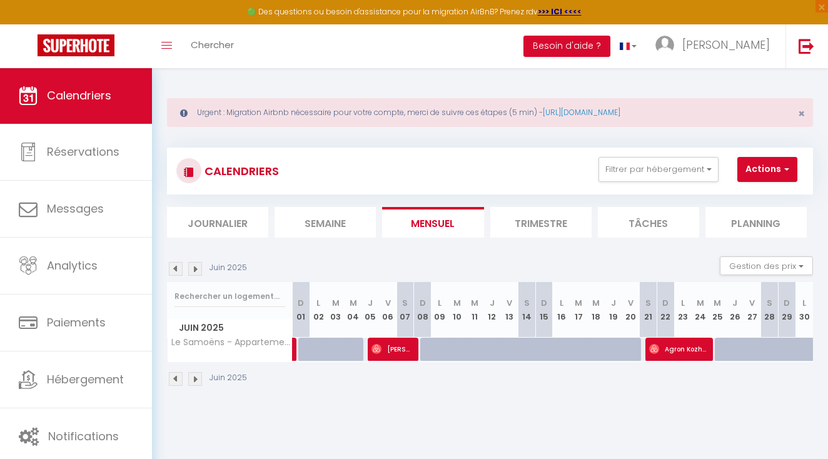
scroll to position [0, 0]
click at [196, 266] on img at bounding box center [195, 269] width 14 height 14
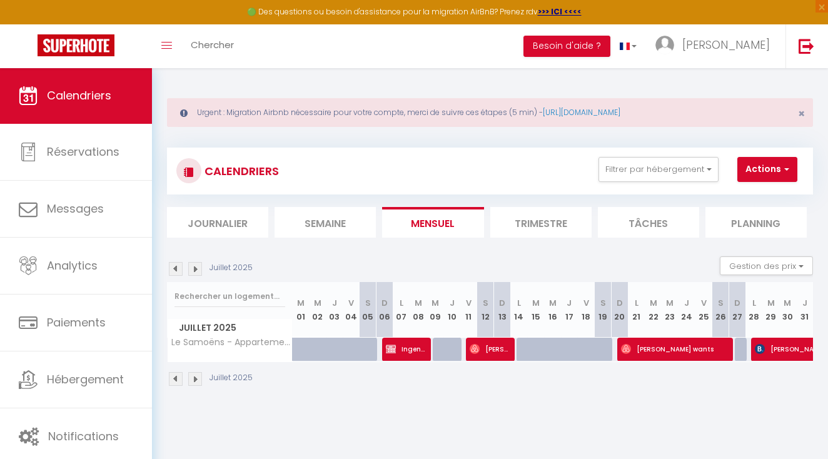
click at [478, 350] on img at bounding box center [475, 349] width 10 height 10
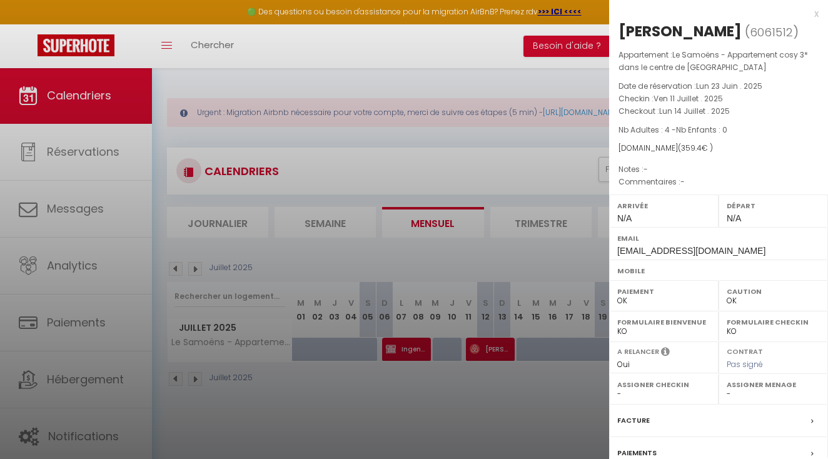
click at [574, 46] on div at bounding box center [414, 229] width 828 height 459
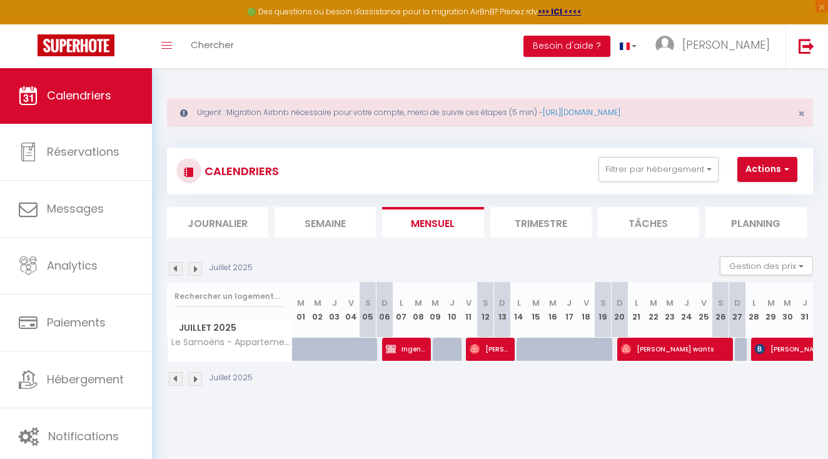
select select "KO"
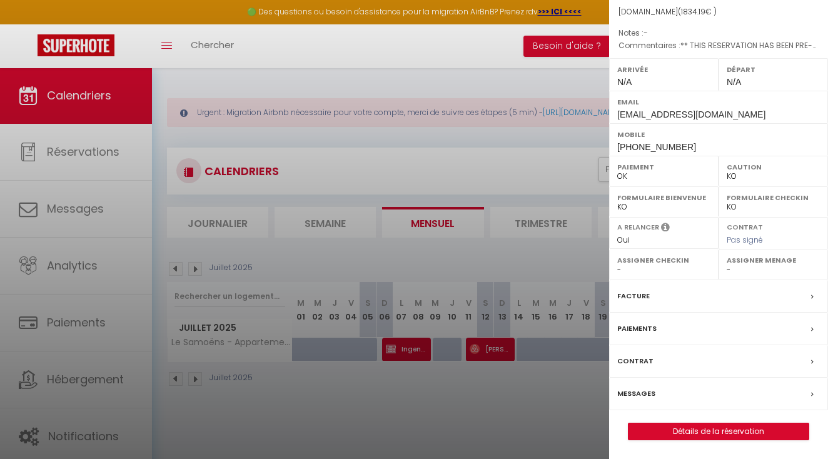
scroll to position [153, 0]
click at [713, 435] on link "Détails de la réservation" at bounding box center [719, 431] width 180 height 16
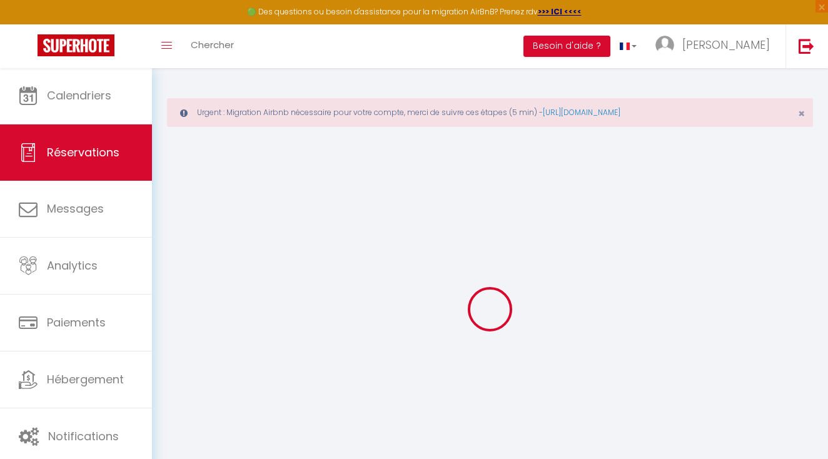
type input "Andrésia"
type input "Harkiolakis"
type input "[EMAIL_ADDRESS][DOMAIN_NAME]"
type input "[PHONE_NUMBER]"
type input "."
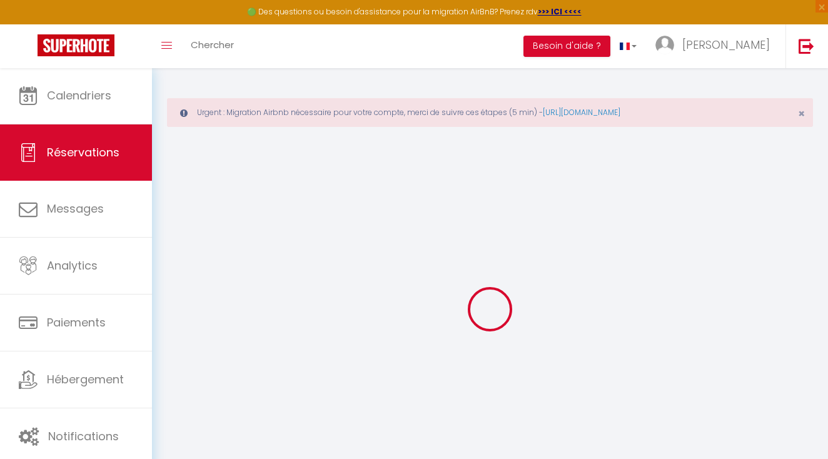
select select "FR"
type input "263.17"
type input "25.68"
select select "64514"
select select "1"
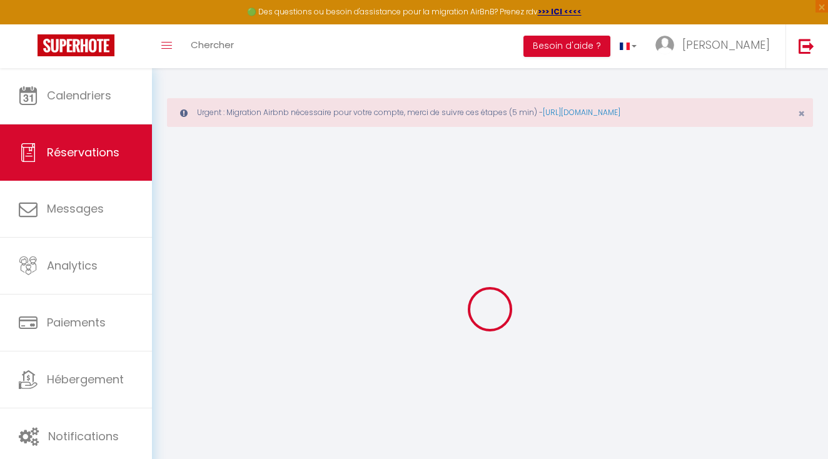
select select
type input "2"
type input "1"
select select "12"
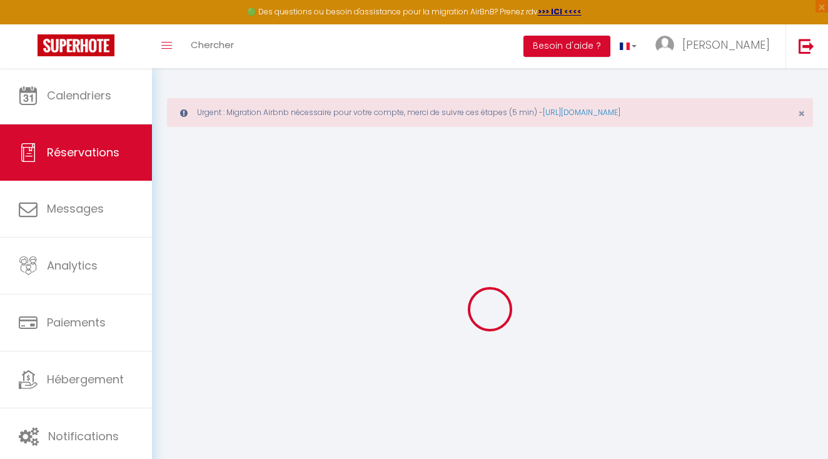
select select
type input "1754.44"
checkbox input "false"
type input "0"
select select "2"
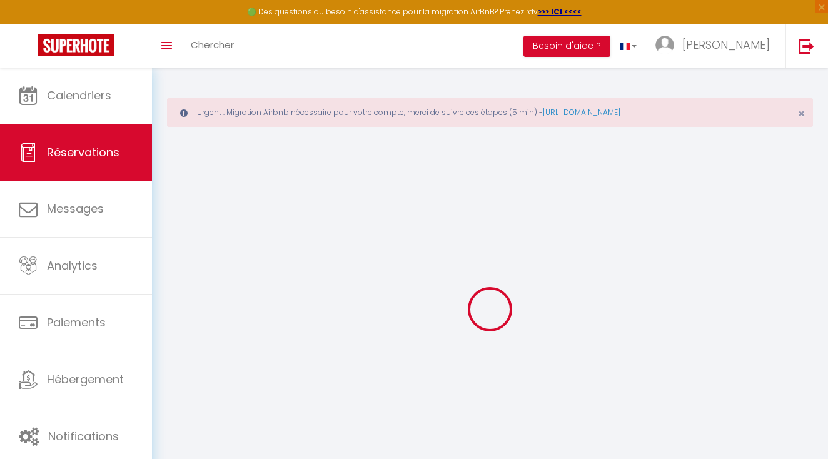
type input "0"
select select
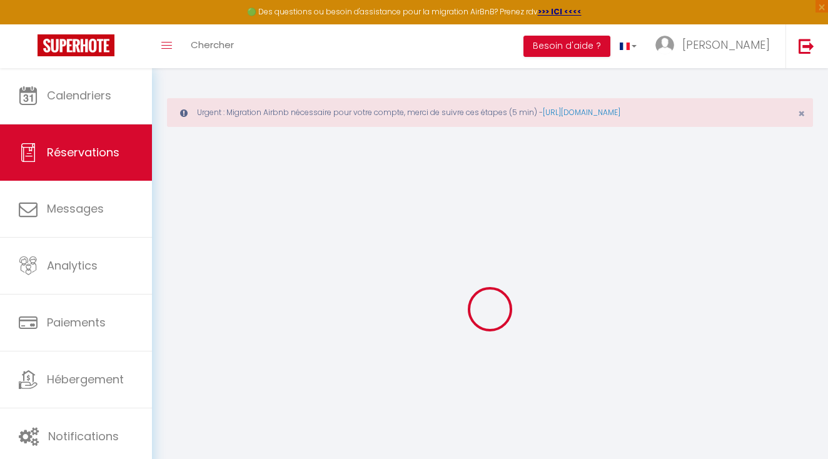
select select "14"
checkbox input "false"
select select
checkbox input "false"
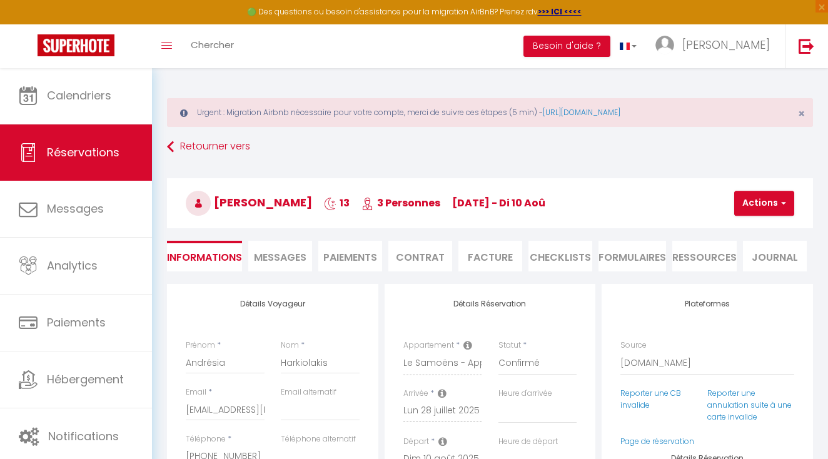
select select
checkbox input "false"
type textarea "** THIS RESERVATION HAS BEEN PRE-PAID ** BOOKING NOTE : Payment charge is EUR 2…"
type input "79.75"
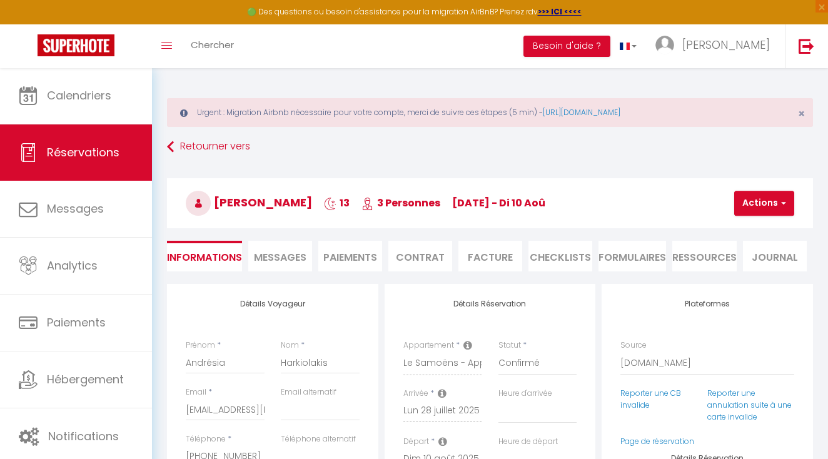
select select
checkbox input "false"
select select
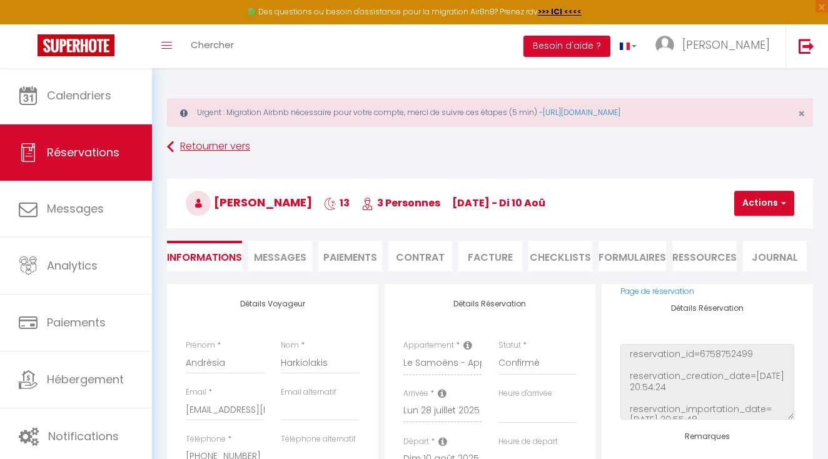
click at [233, 146] on link "Retourner vers" at bounding box center [490, 147] width 646 height 23
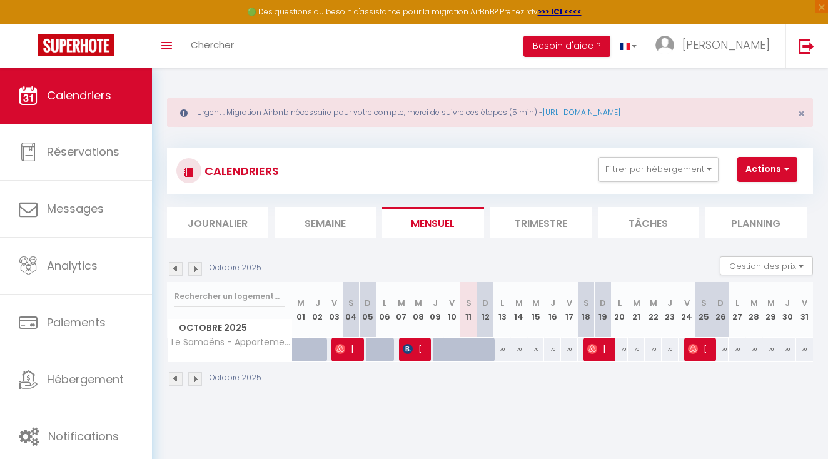
click at [174, 267] on img at bounding box center [176, 269] width 14 height 14
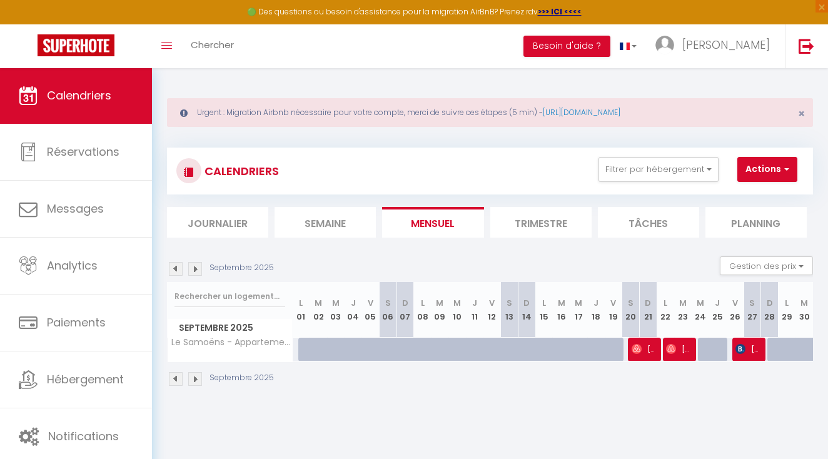
click at [174, 267] on img at bounding box center [176, 269] width 14 height 14
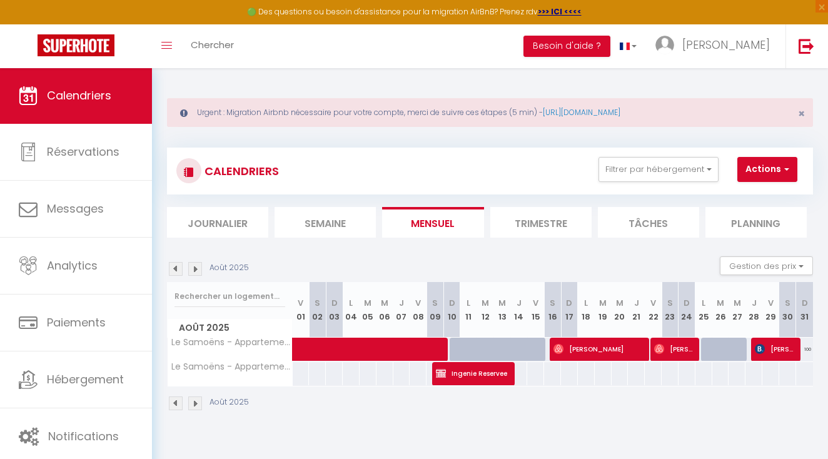
click at [425, 343] on span at bounding box center [431, 350] width 259 height 24
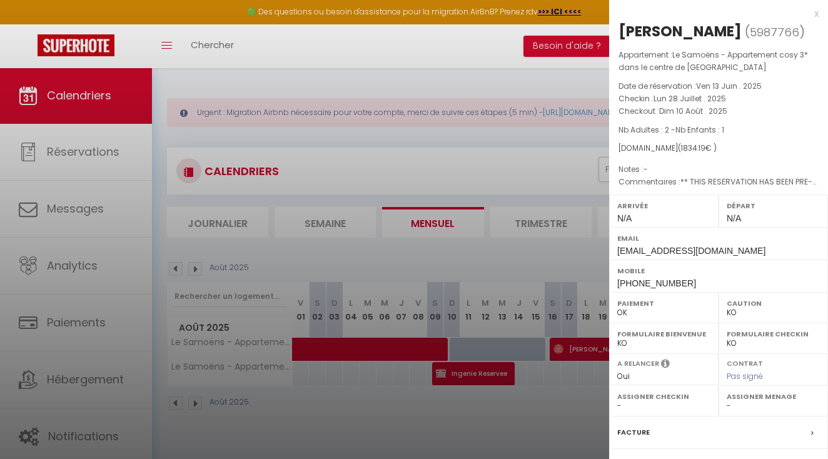
click at [467, 433] on div at bounding box center [414, 229] width 828 height 459
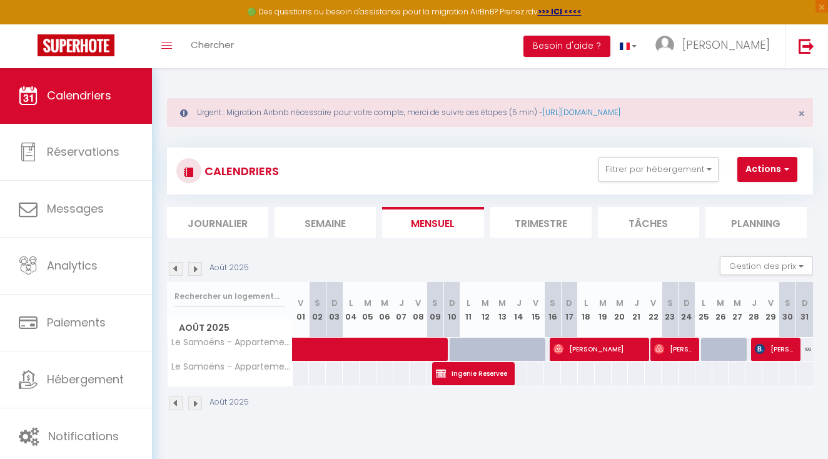
click at [607, 347] on span "[PERSON_NAME]" at bounding box center [599, 349] width 90 height 24
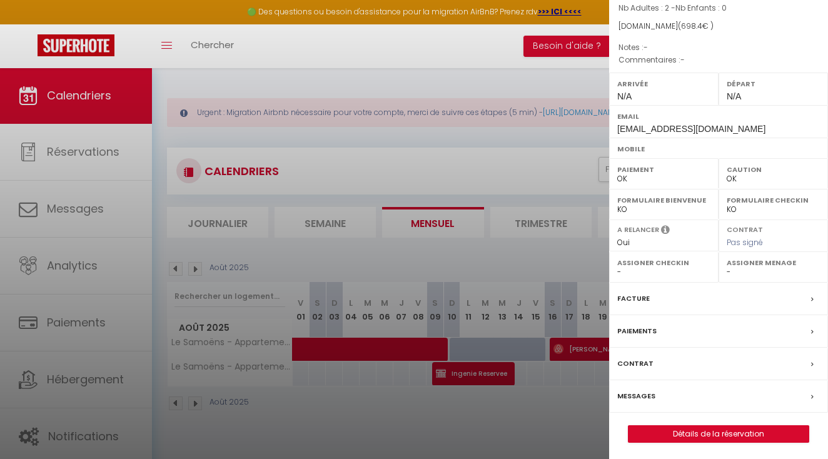
scroll to position [121, 0]
click at [697, 427] on link "Détails de la réservation" at bounding box center [719, 435] width 180 height 16
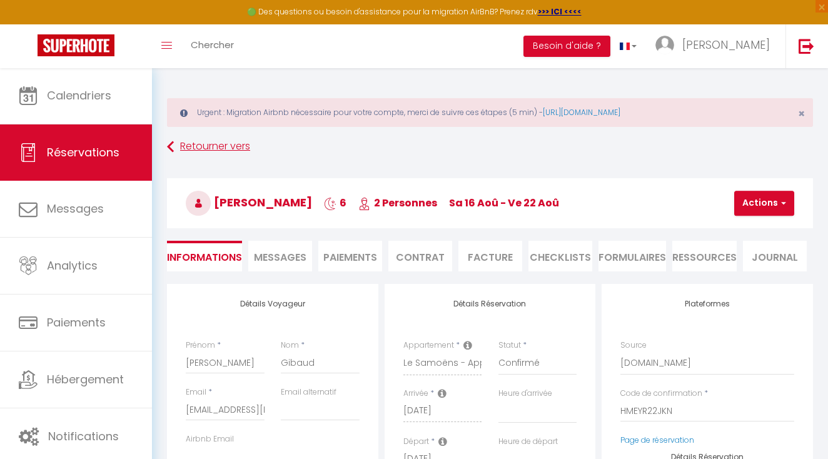
click at [203, 149] on link "Retourner vers" at bounding box center [490, 147] width 646 height 23
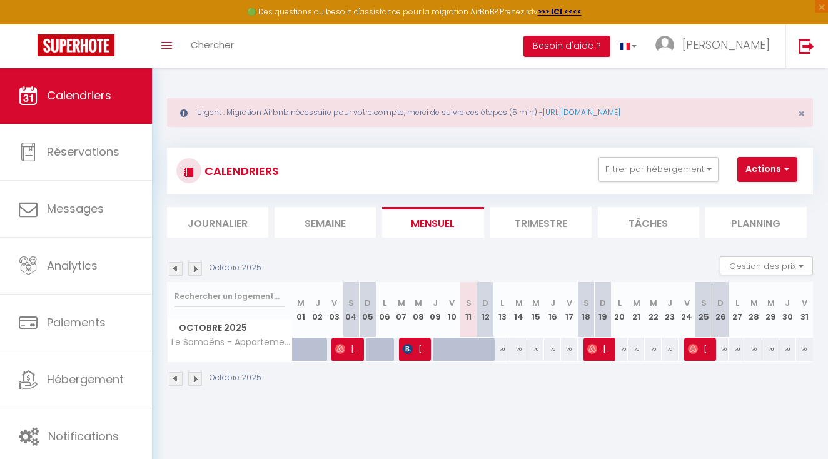
click at [175, 272] on img at bounding box center [176, 269] width 14 height 14
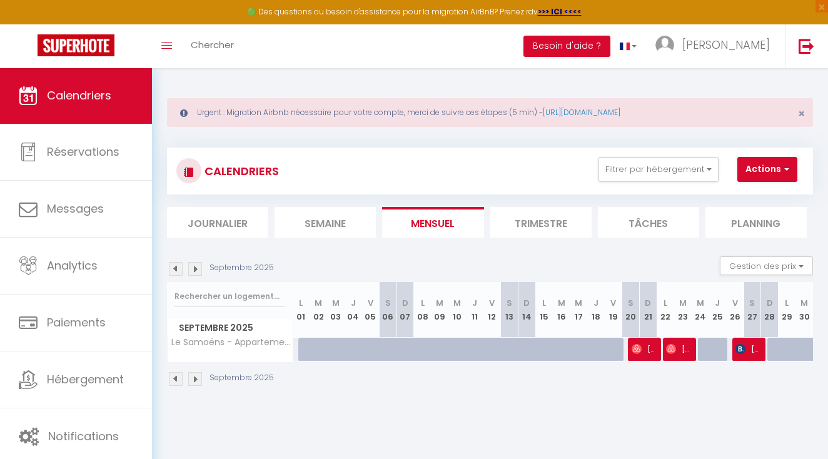
click at [175, 272] on img at bounding box center [176, 269] width 14 height 14
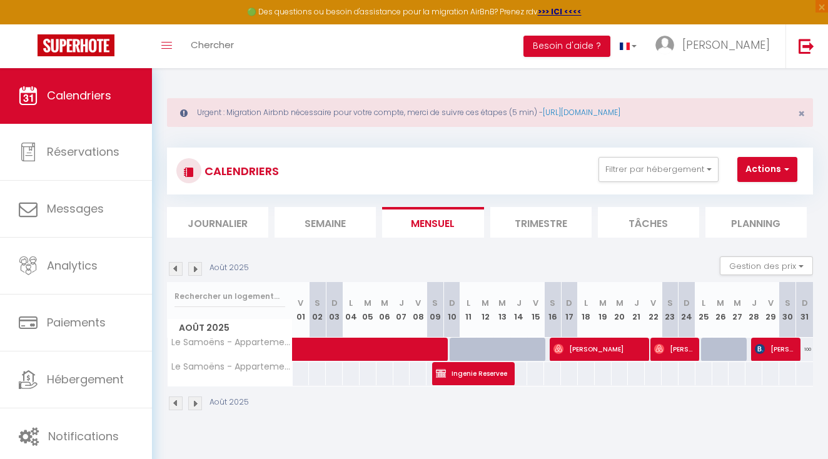
click at [680, 347] on span "[PERSON_NAME]" at bounding box center [673, 349] width 39 height 24
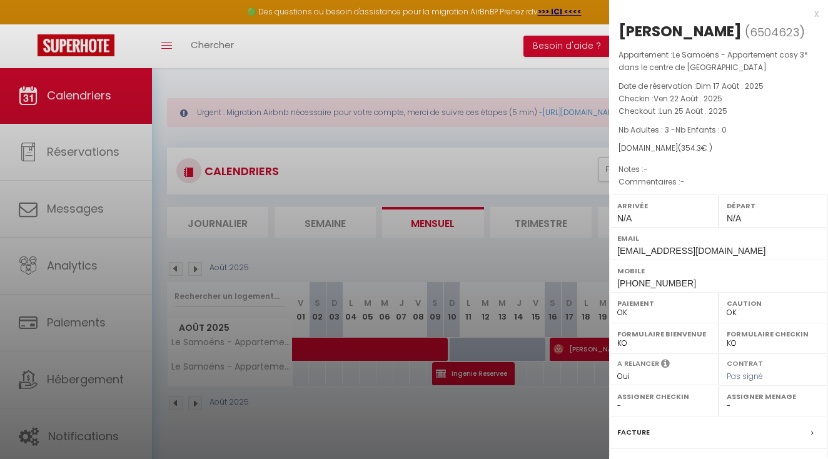
click at [819, 14] on div "x [PERSON_NAME] ( 6504623 ) Appartement : Le Samoëns - Appartement cosy 3* dans…" at bounding box center [718, 297] width 219 height 595
click at [817, 14] on div "x" at bounding box center [714, 13] width 210 height 15
click at [817, 14] on div at bounding box center [414, 229] width 828 height 459
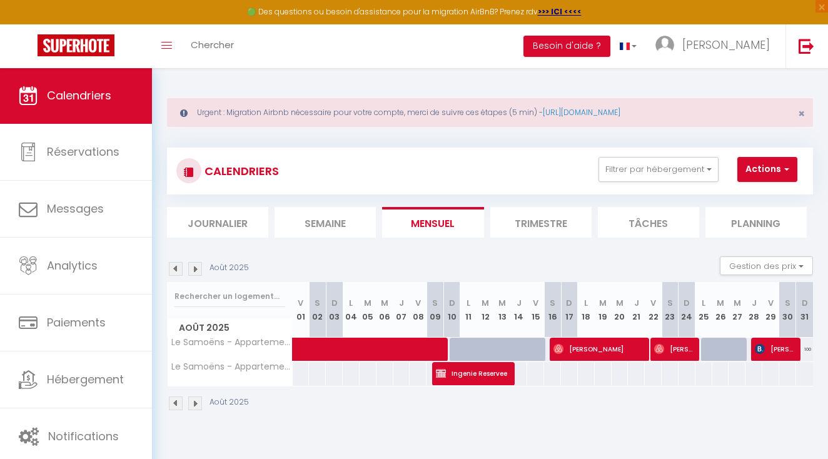
click at [678, 343] on span "[PERSON_NAME]" at bounding box center [673, 349] width 39 height 24
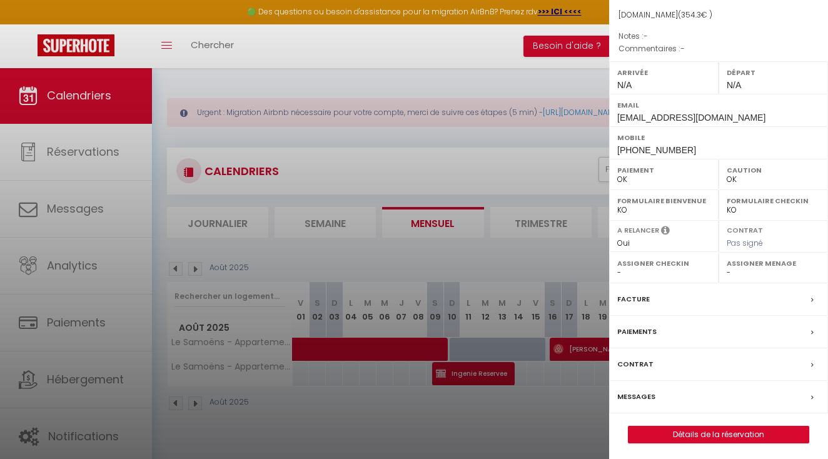
scroll to position [133, 0]
click at [698, 430] on link "Détails de la réservation" at bounding box center [719, 435] width 180 height 16
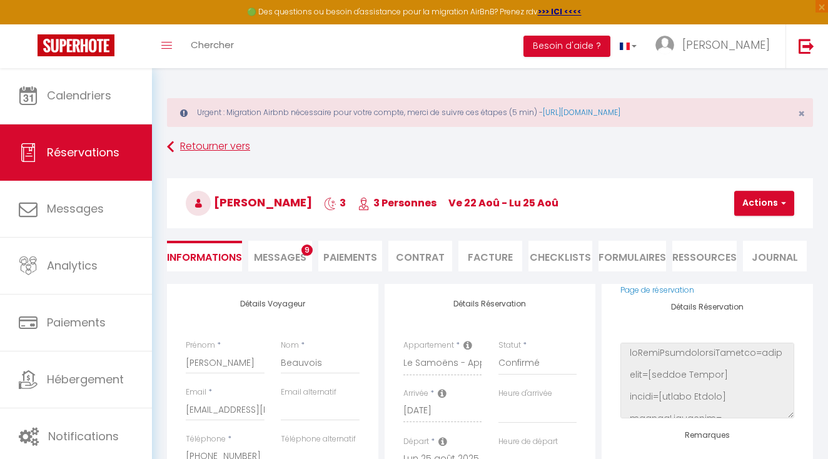
click at [245, 142] on link "Retourner vers" at bounding box center [490, 147] width 646 height 23
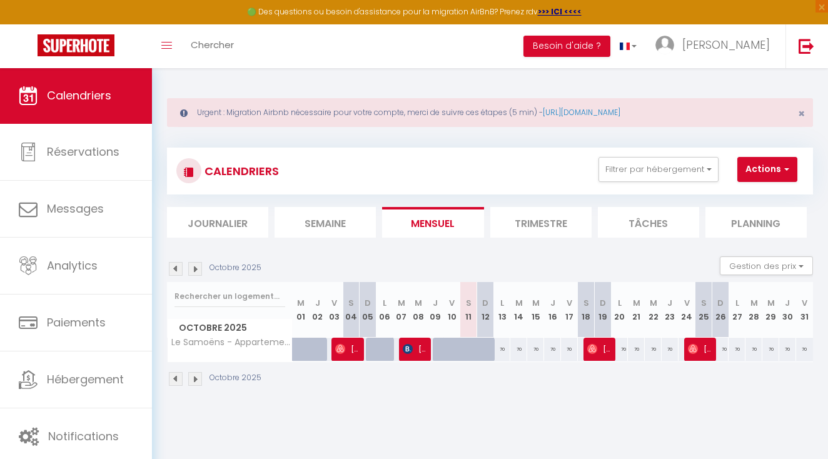
click at [173, 273] on img at bounding box center [176, 269] width 14 height 14
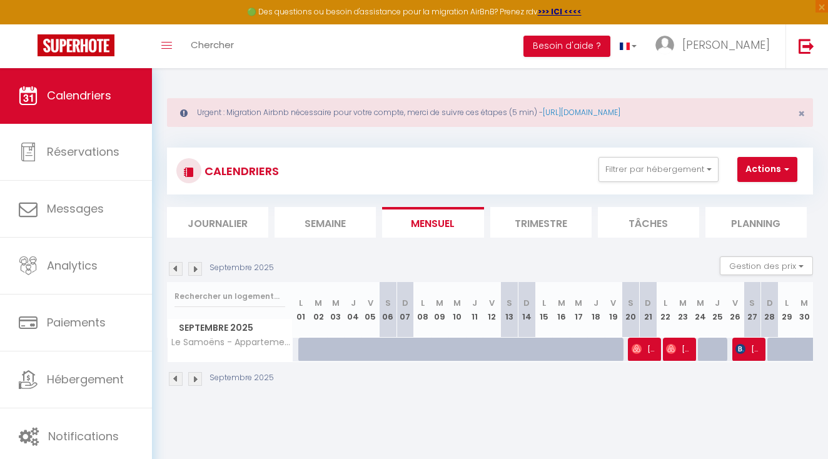
click at [173, 271] on img at bounding box center [176, 269] width 14 height 14
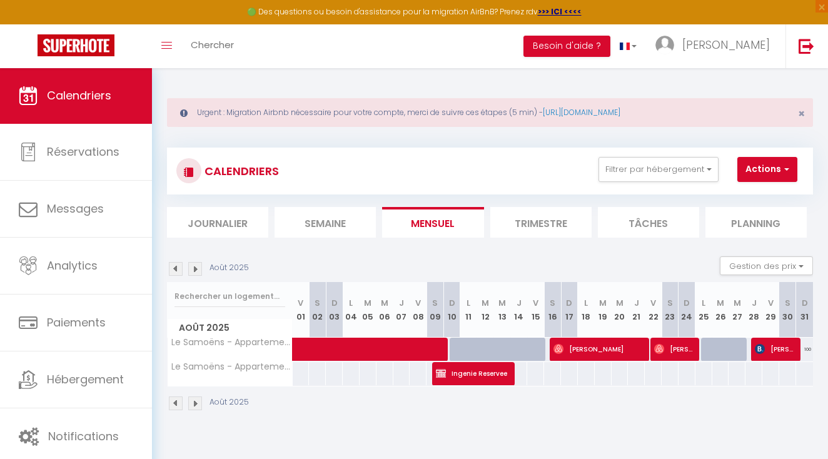
click at [783, 347] on span "[PERSON_NAME]" at bounding box center [774, 349] width 39 height 24
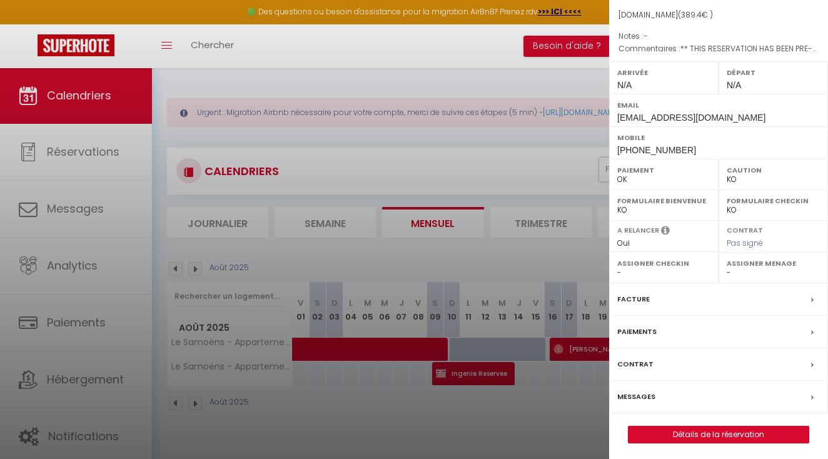
scroll to position [133, 0]
click at [696, 430] on link "Détails de la réservation" at bounding box center [719, 435] width 180 height 16
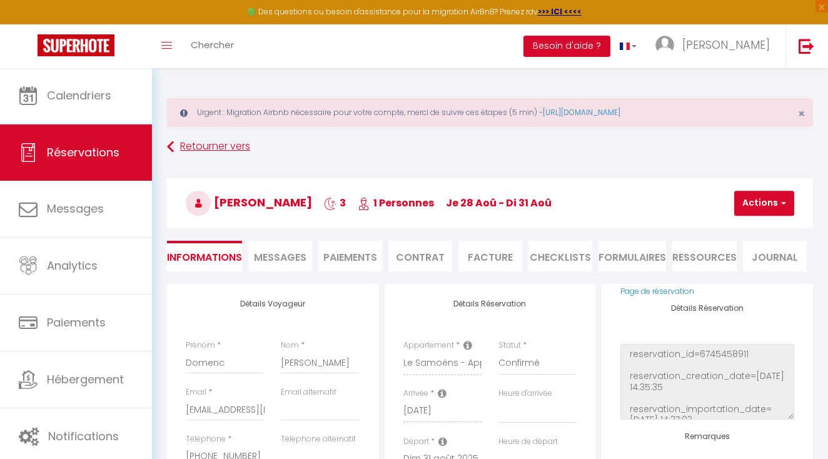
click at [203, 148] on link "Retourner vers" at bounding box center [490, 147] width 646 height 23
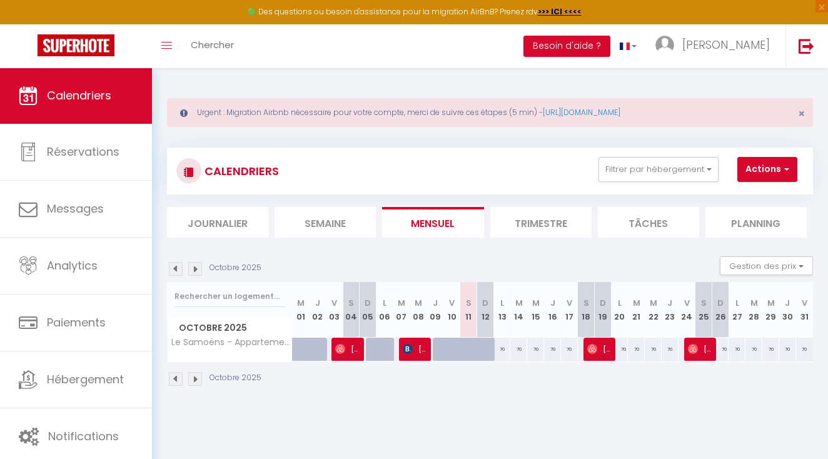
click at [183, 270] on div "Octobre 2025" at bounding box center [216, 269] width 98 height 14
click at [177, 270] on img at bounding box center [176, 269] width 14 height 14
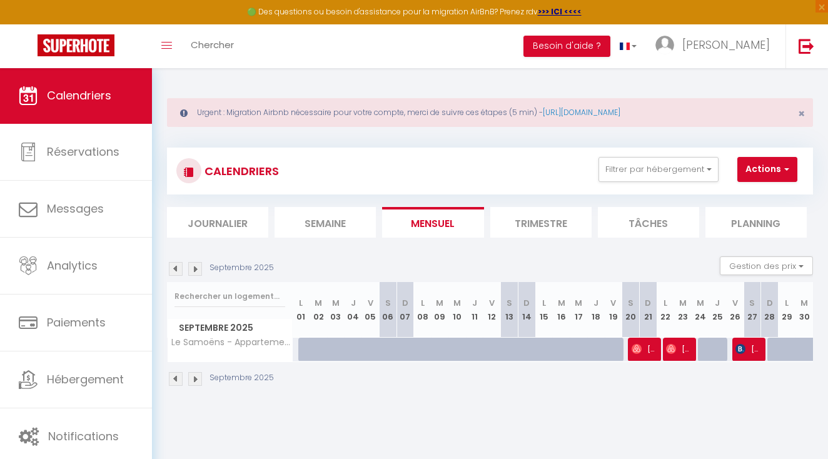
click at [177, 270] on img at bounding box center [176, 269] width 14 height 14
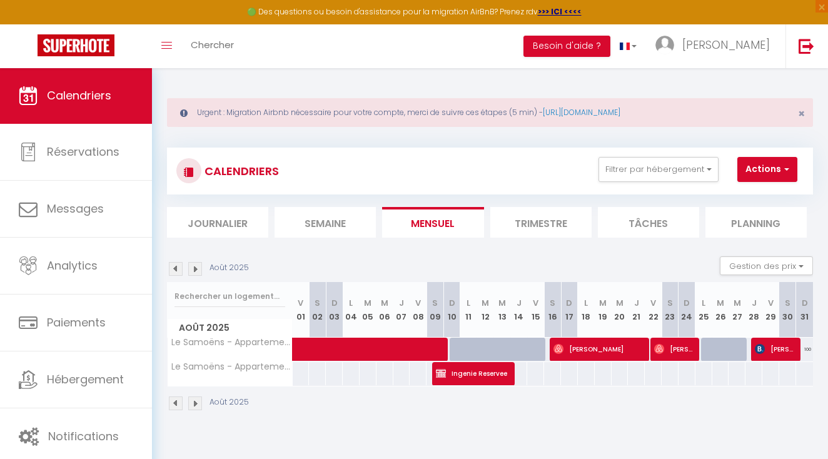
click at [665, 344] on span "[PERSON_NAME]" at bounding box center [673, 349] width 39 height 24
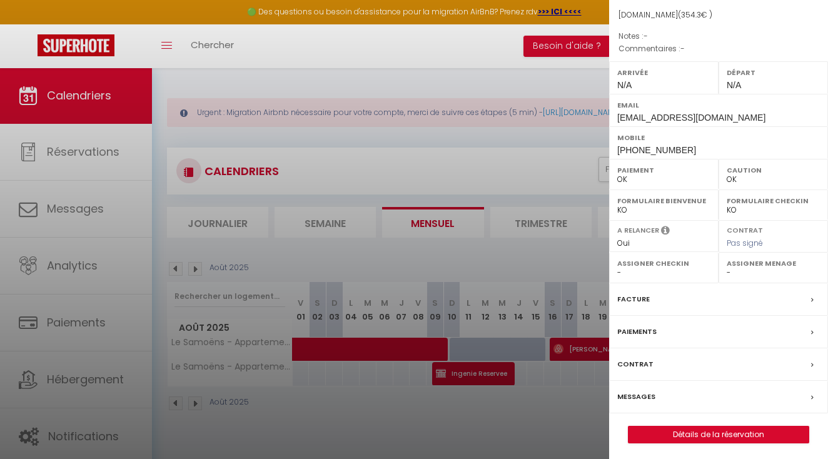
scroll to position [133, 0]
click at [687, 429] on link "Détails de la réservation" at bounding box center [719, 435] width 180 height 16
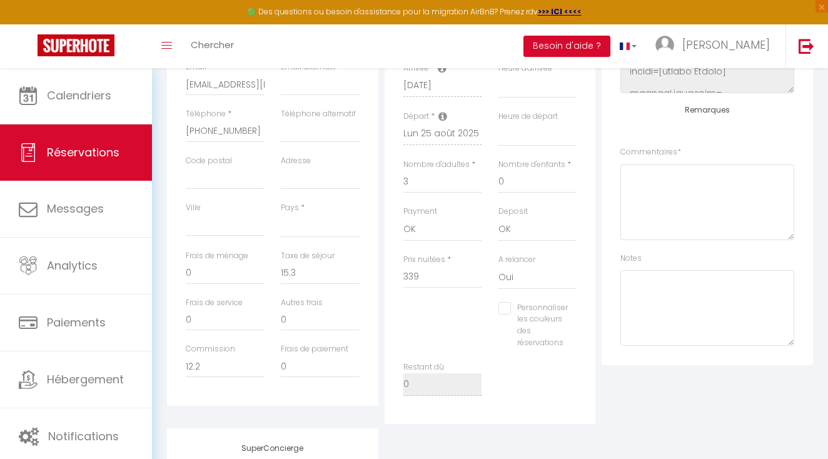
scroll to position [334, 0]
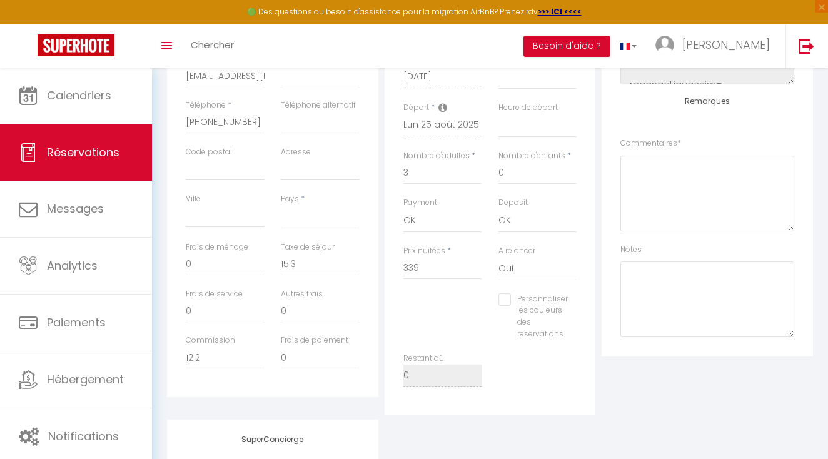
click at [310, 335] on label "Frais de paiement" at bounding box center [315, 341] width 68 height 12
click at [310, 347] on input "0" at bounding box center [320, 358] width 79 height 23
click at [281, 352] on input "0" at bounding box center [320, 358] width 79 height 23
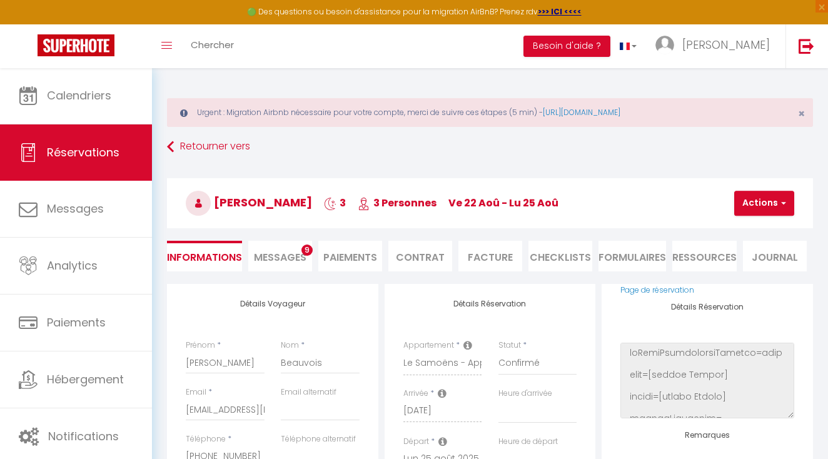
scroll to position [0, 0]
click at [217, 145] on link "Retourner vers" at bounding box center [490, 147] width 646 height 23
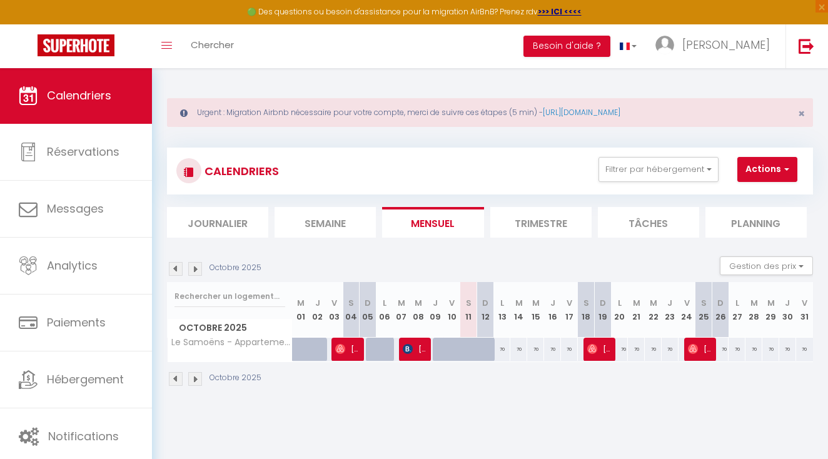
click at [169, 267] on img at bounding box center [176, 269] width 14 height 14
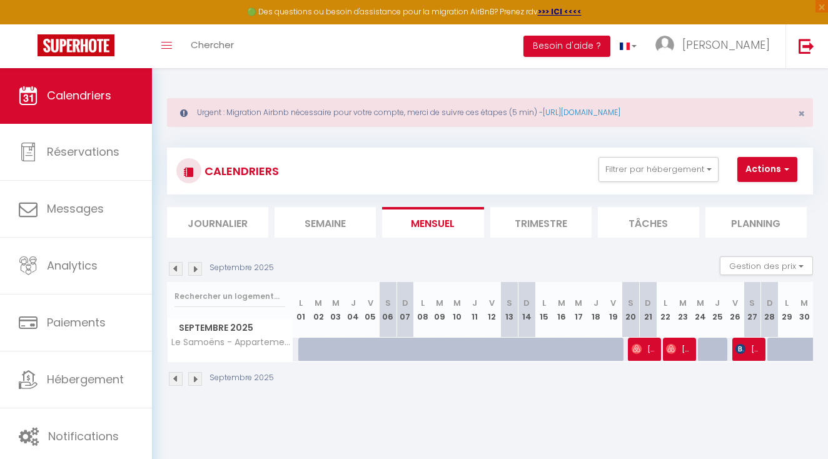
click at [638, 344] on img at bounding box center [637, 349] width 10 height 10
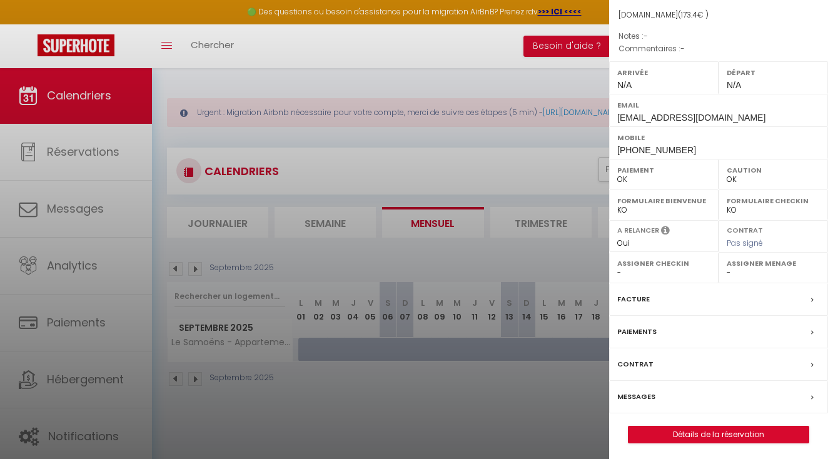
scroll to position [133, 0]
click at [681, 431] on link "Détails de la réservation" at bounding box center [719, 435] width 180 height 16
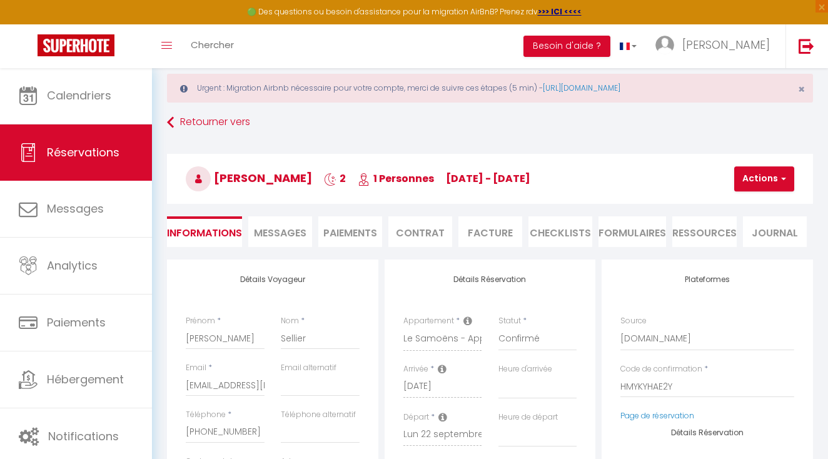
scroll to position [23, 0]
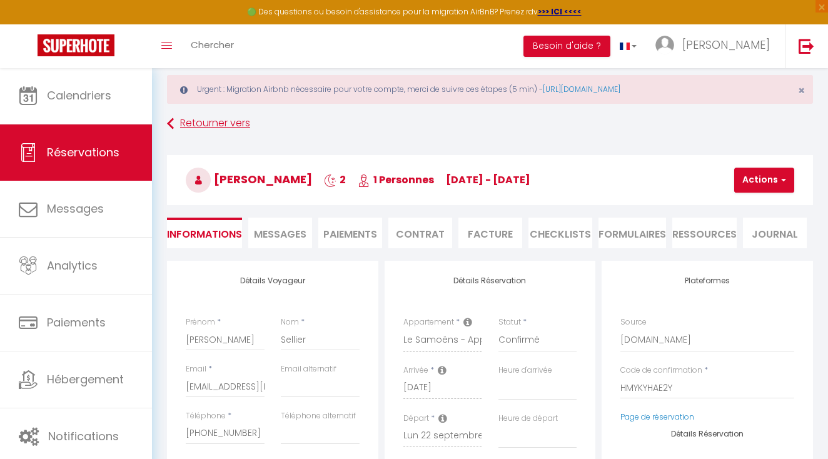
click at [201, 126] on link "Retourner vers" at bounding box center [490, 124] width 646 height 23
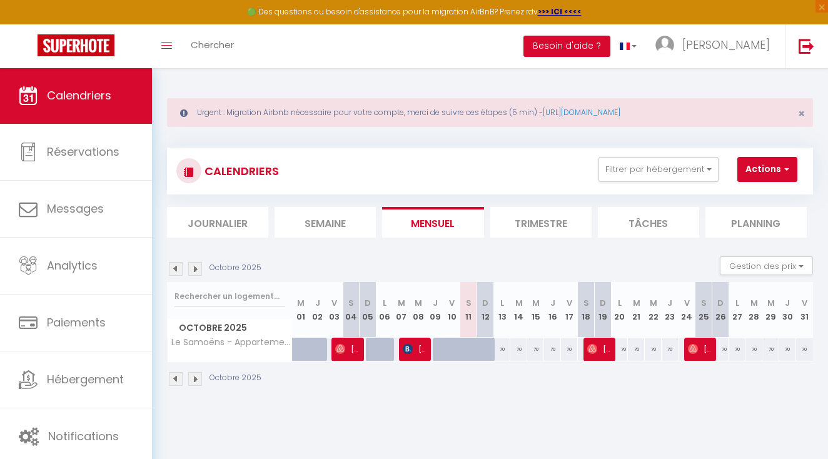
click at [175, 269] on img at bounding box center [176, 269] width 14 height 14
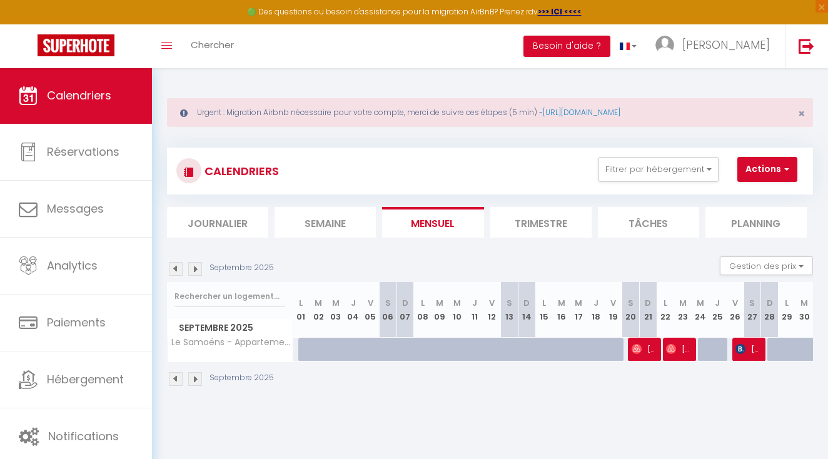
click at [755, 343] on span "[PERSON_NAME]" at bounding box center [747, 349] width 23 height 24
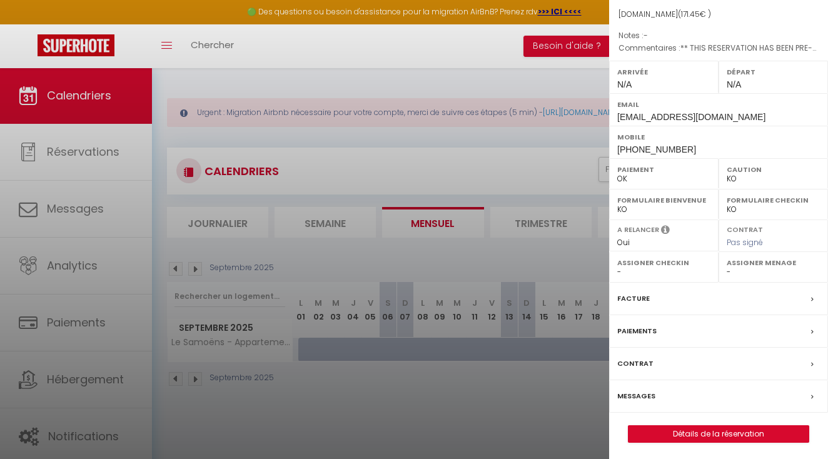
scroll to position [133, 0]
click at [677, 427] on link "Détails de la réservation" at bounding box center [719, 435] width 180 height 16
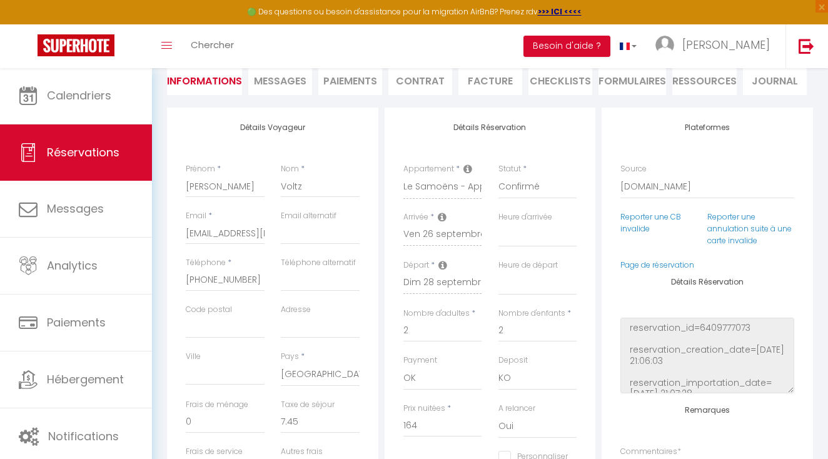
scroll to position [21, 0]
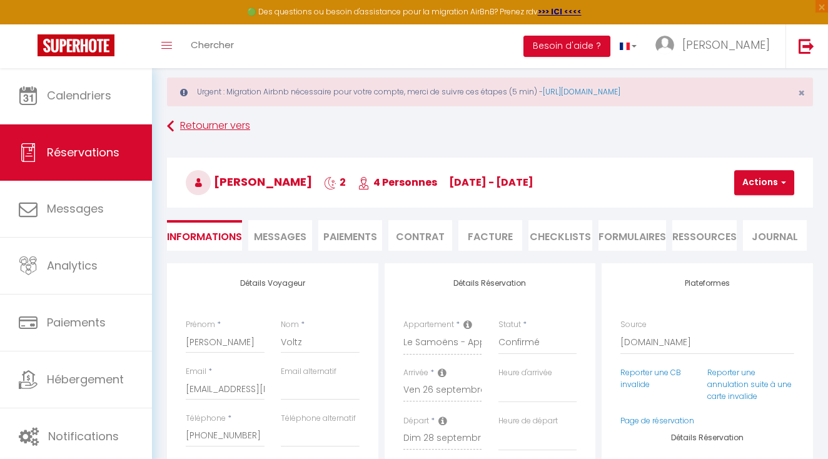
click at [221, 127] on link "Retourner vers" at bounding box center [490, 126] width 646 height 23
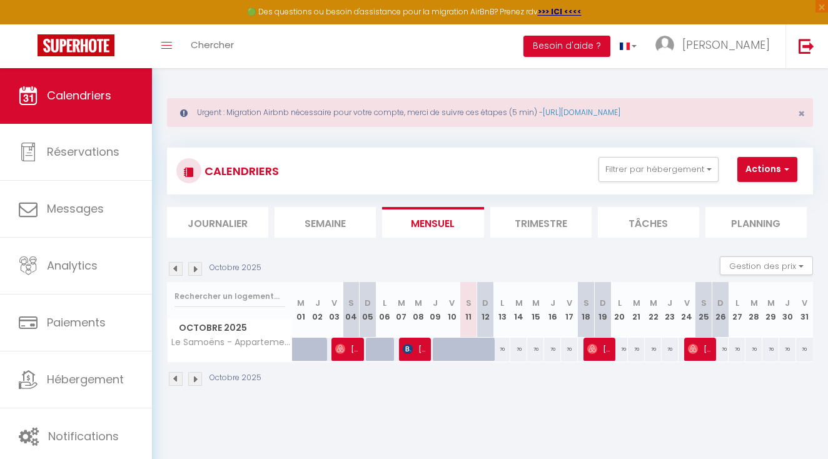
click at [176, 266] on img at bounding box center [176, 269] width 14 height 14
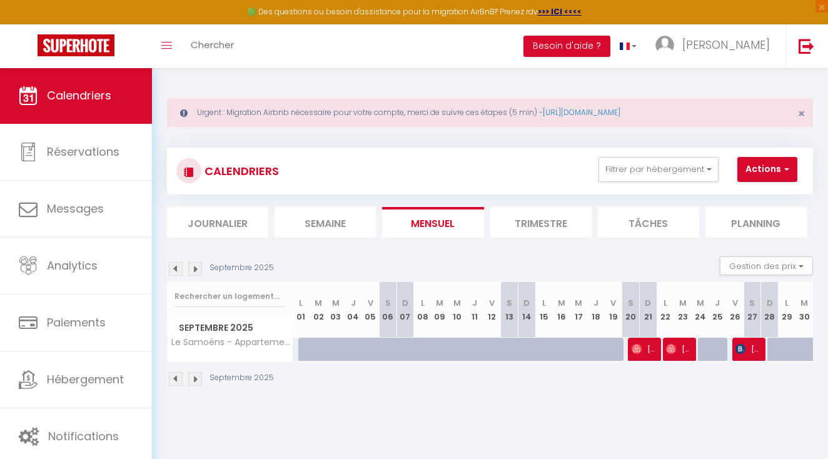
click at [191, 268] on img at bounding box center [195, 269] width 14 height 14
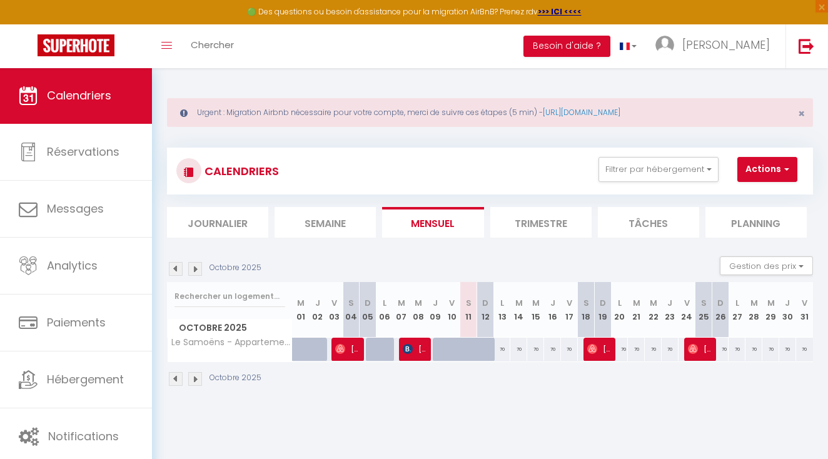
click at [420, 353] on span "[PERSON_NAME]" at bounding box center [414, 349] width 23 height 24
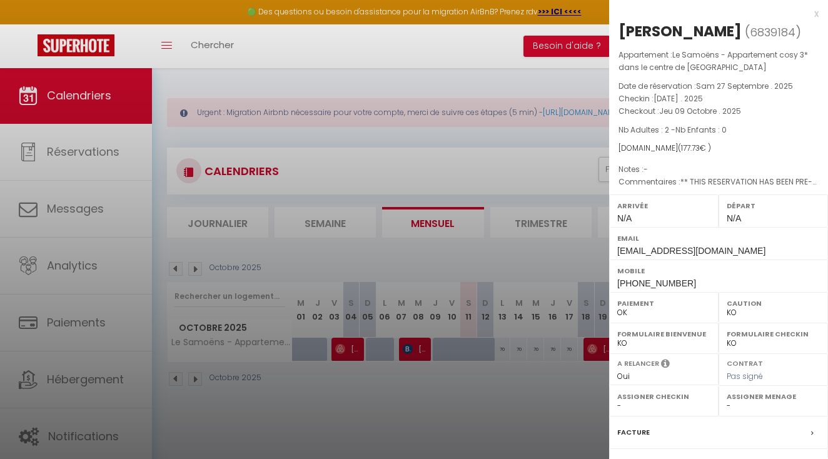
click at [420, 354] on div at bounding box center [414, 229] width 828 height 459
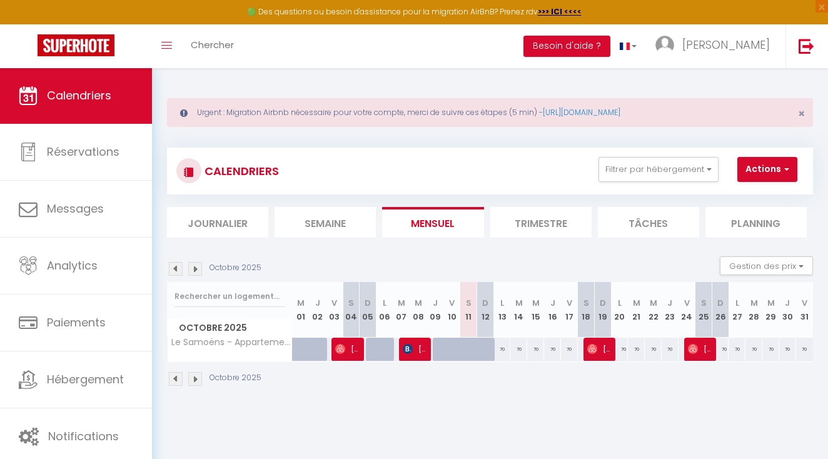
click at [422, 345] on span "[PERSON_NAME]" at bounding box center [414, 349] width 23 height 24
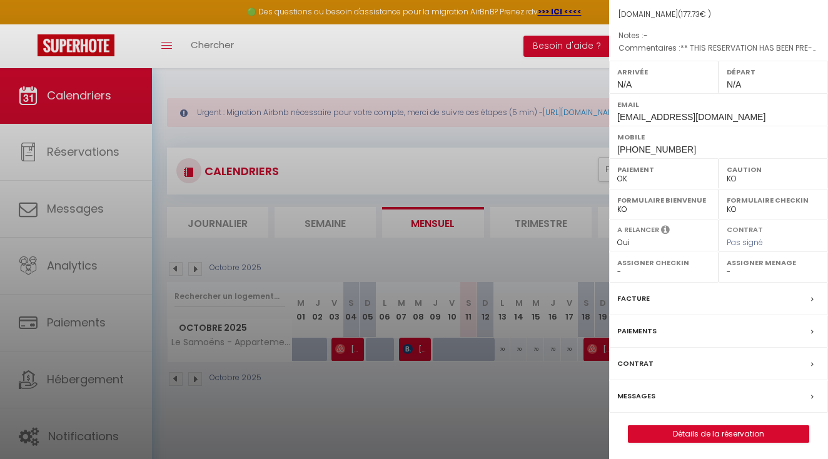
scroll to position [133, 0]
click at [713, 440] on div "x [PERSON_NAME] ( 6839184 ) Appartement : Le Samoëns - Appartement cosy 3* dans…" at bounding box center [718, 164] width 219 height 595
click at [717, 439] on link "Détails de la réservation" at bounding box center [719, 435] width 180 height 16
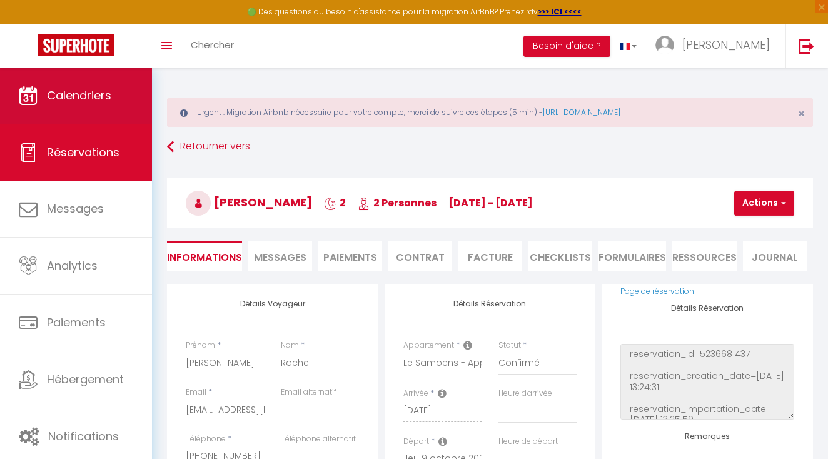
click at [114, 98] on link "Calendriers" at bounding box center [76, 96] width 152 height 56
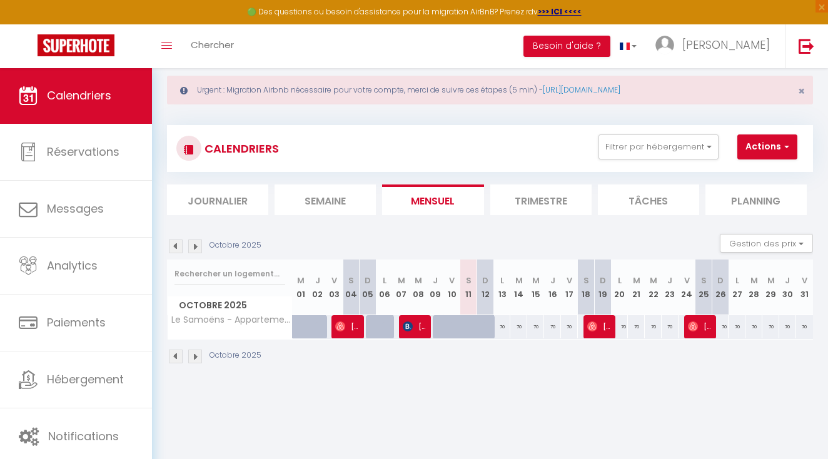
scroll to position [22, 0]
